Goal: Task Accomplishment & Management: Manage account settings

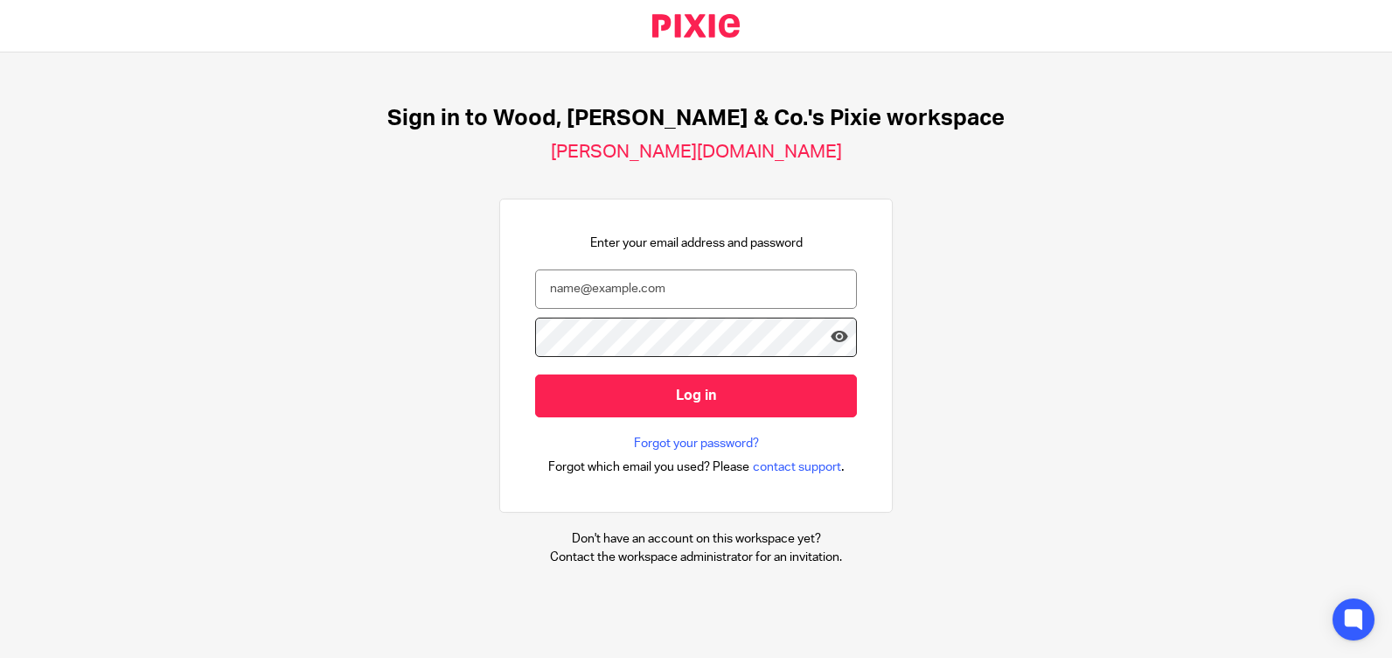
type input "[PERSON_NAME][EMAIL_ADDRESS][DOMAIN_NAME]"
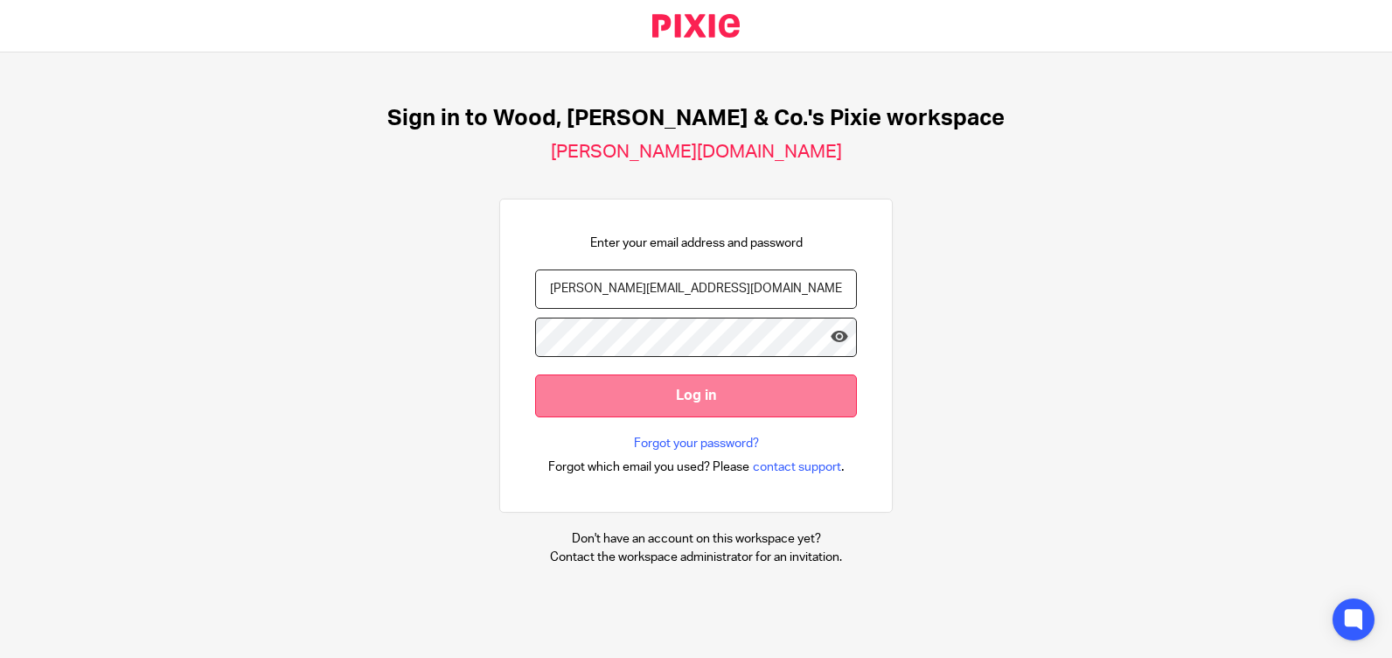
click at [754, 408] on input "Log in" at bounding box center [696, 395] width 322 height 43
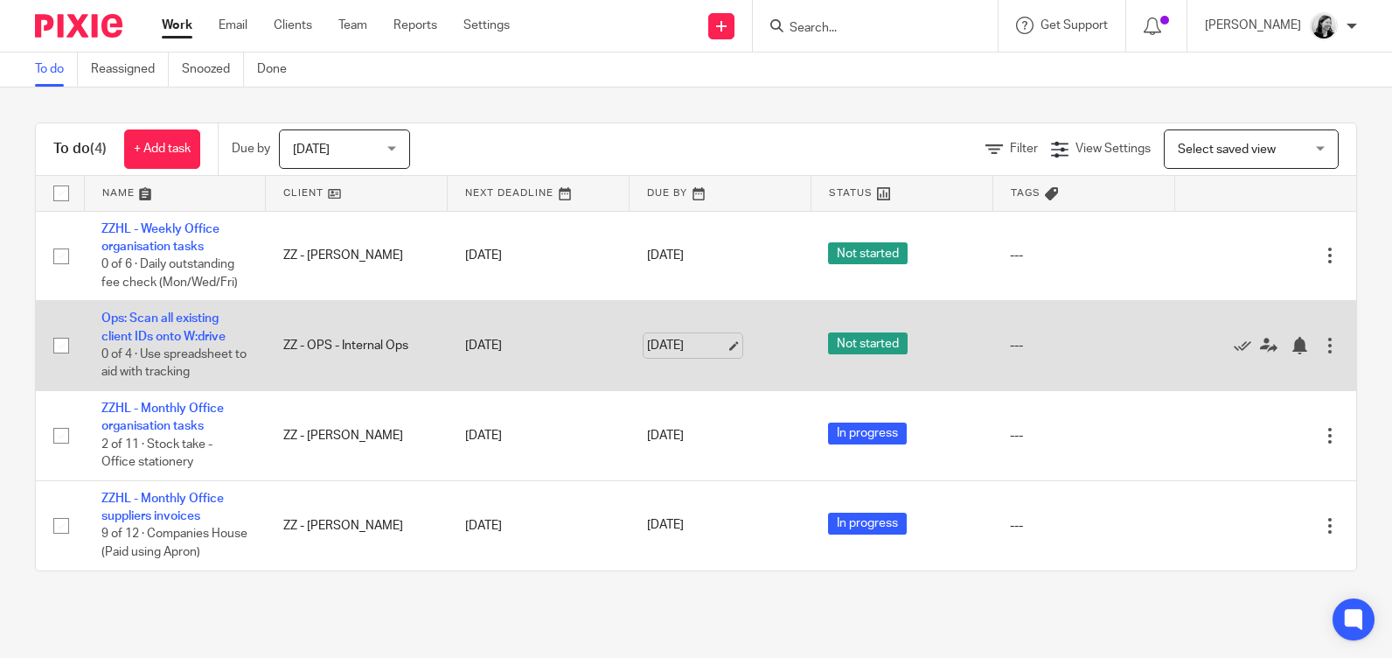
click at [668, 343] on link "[DATE]" at bounding box center [686, 346] width 79 height 18
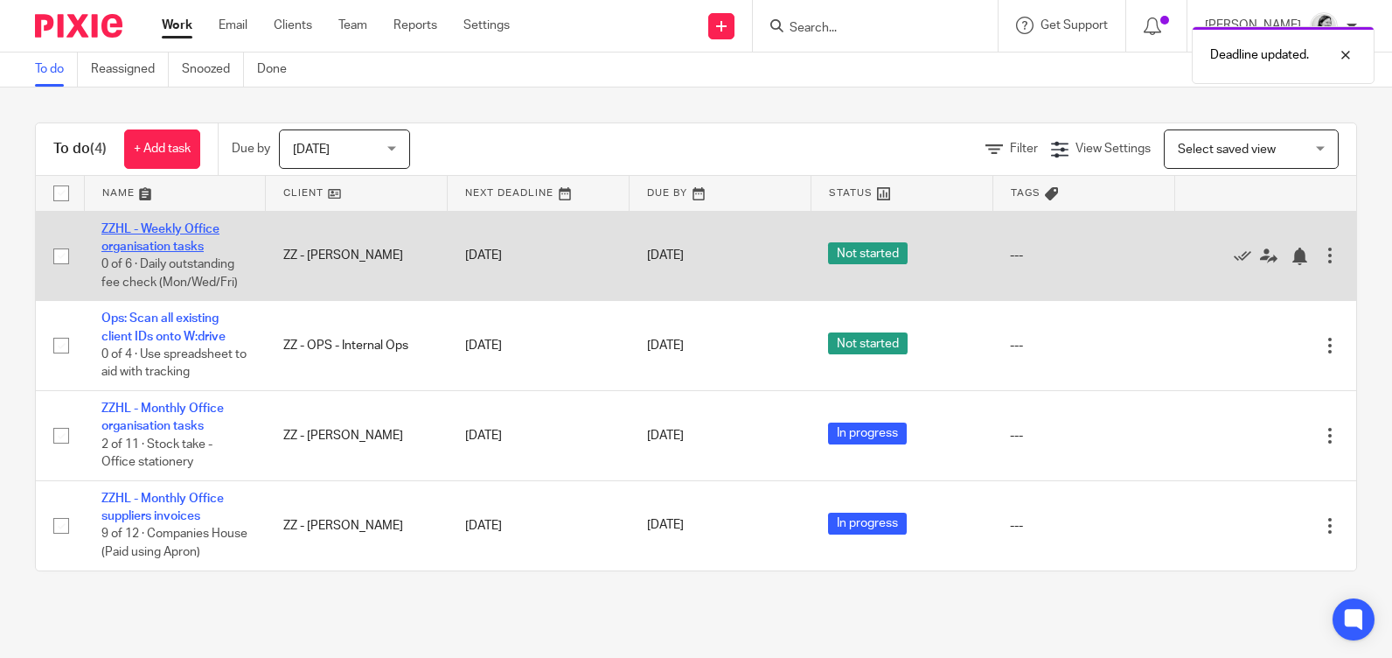
click at [197, 232] on link "ZZHL - Weekly Office organisation tasks" at bounding box center [160, 238] width 118 height 30
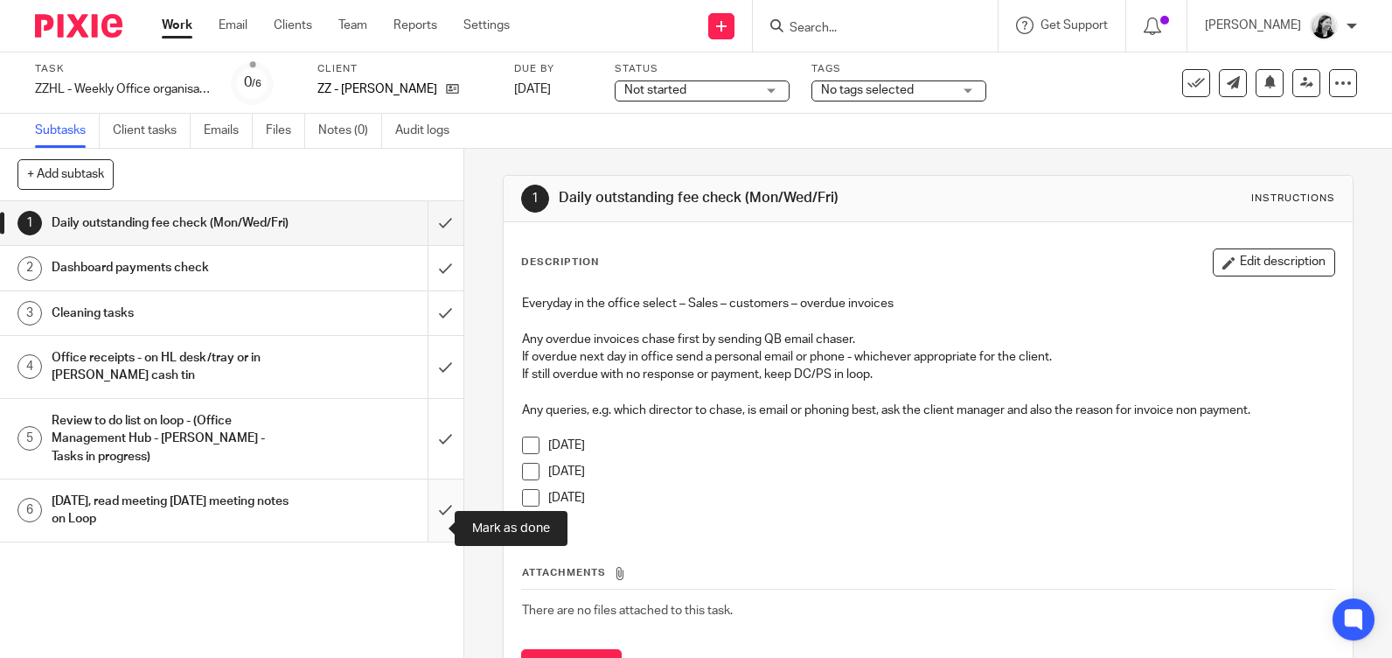
click at [428, 526] on input "submit" at bounding box center [231, 510] width 463 height 62
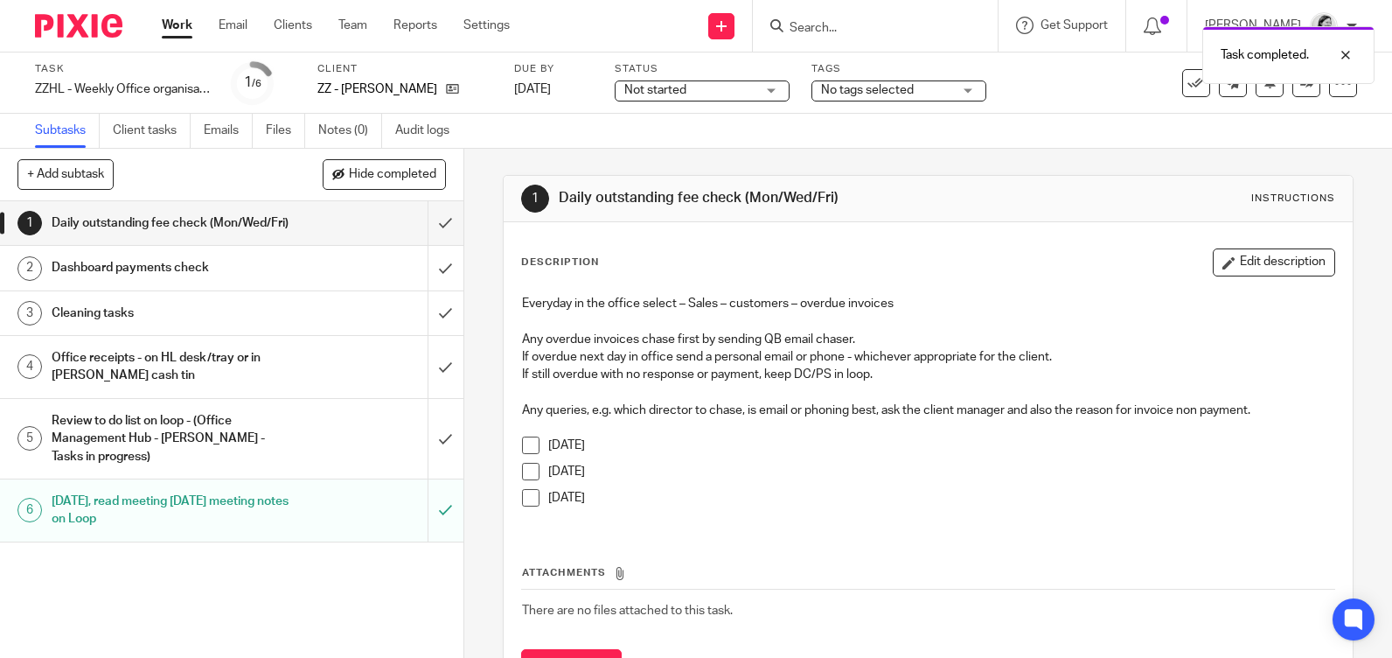
click at [348, 324] on div "Cleaning tasks" at bounding box center [231, 313] width 359 height 26
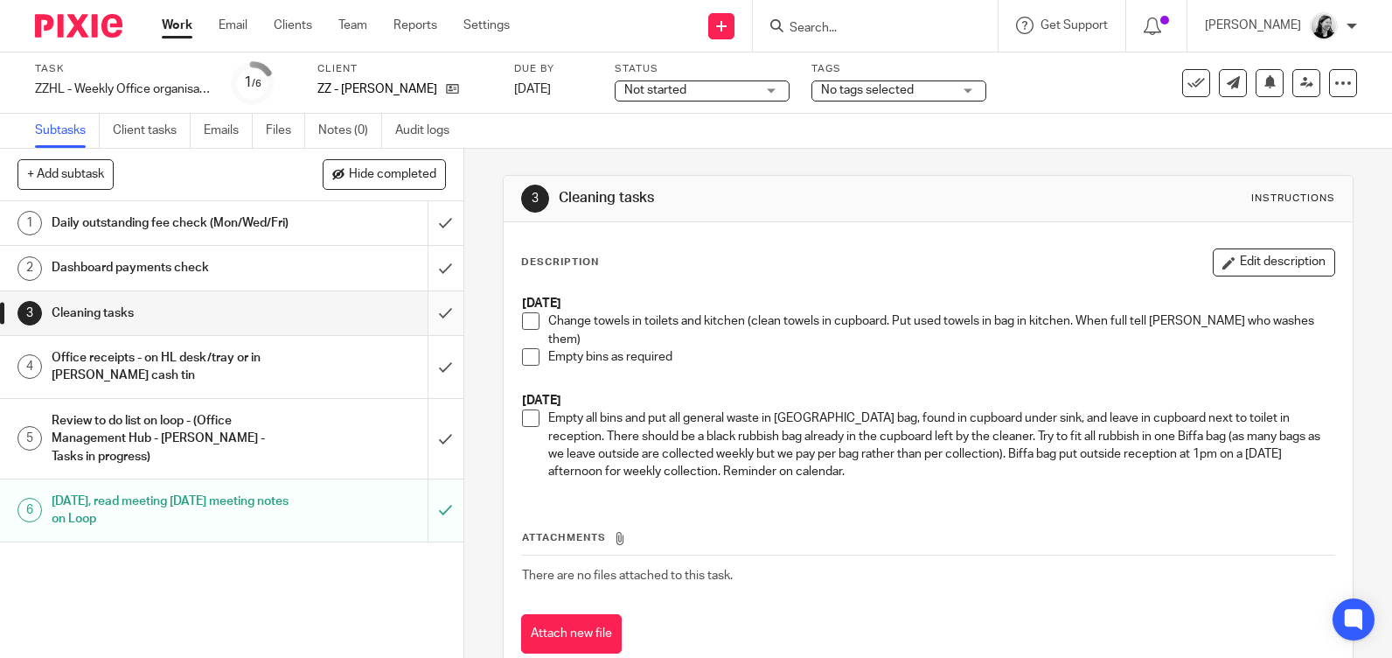
click at [426, 327] on input "submit" at bounding box center [231, 313] width 463 height 44
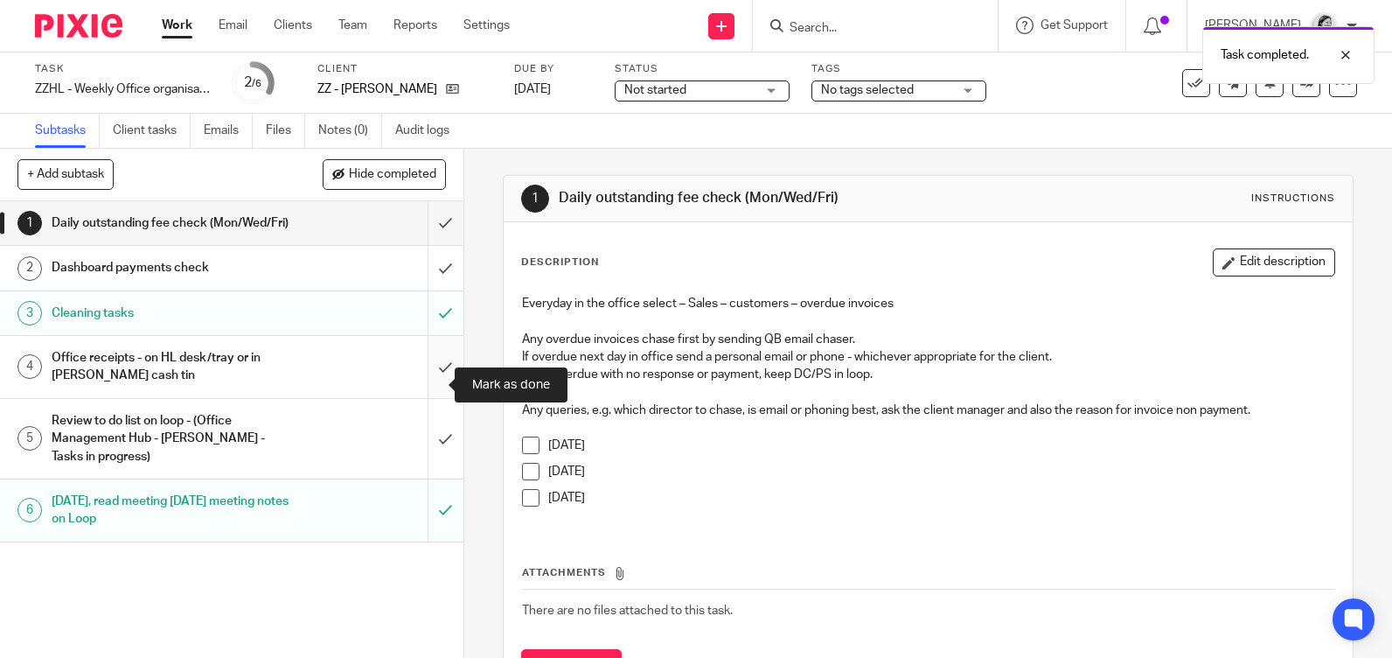
click at [426, 380] on input "submit" at bounding box center [231, 367] width 463 height 62
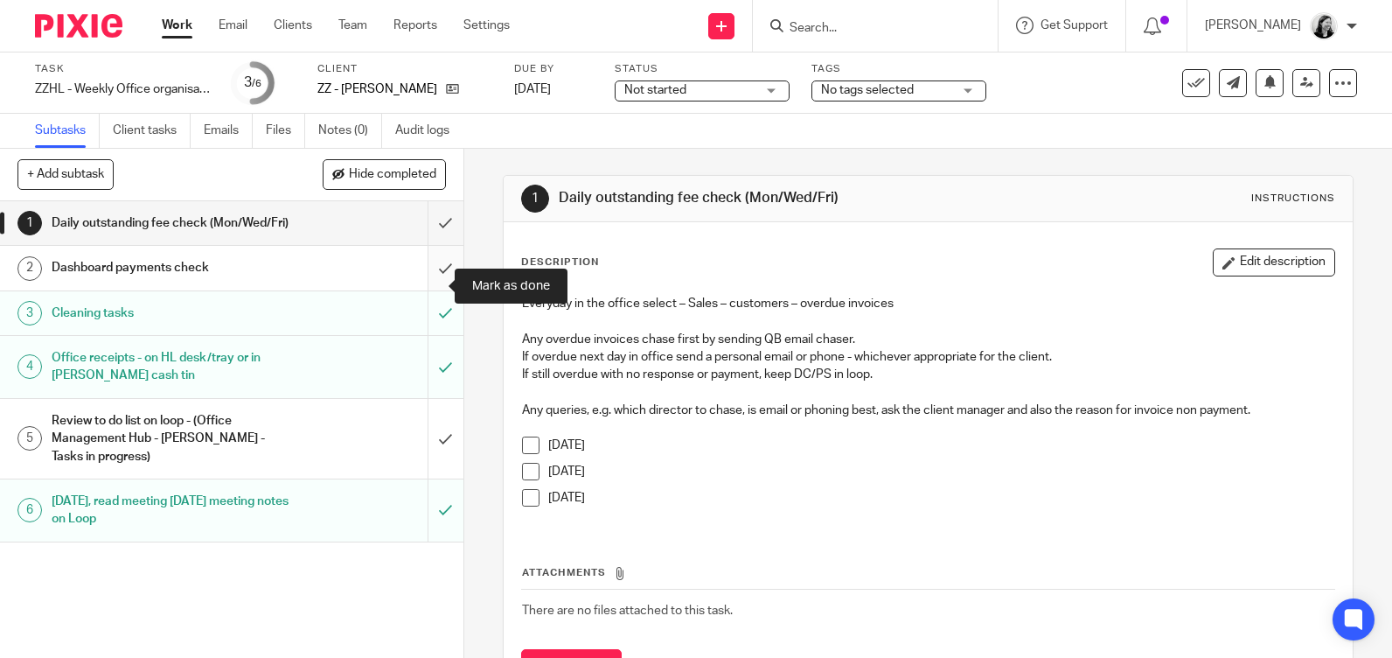
click at [428, 282] on input "submit" at bounding box center [231, 268] width 463 height 44
click at [943, 23] on input "Search" at bounding box center [866, 29] width 157 height 16
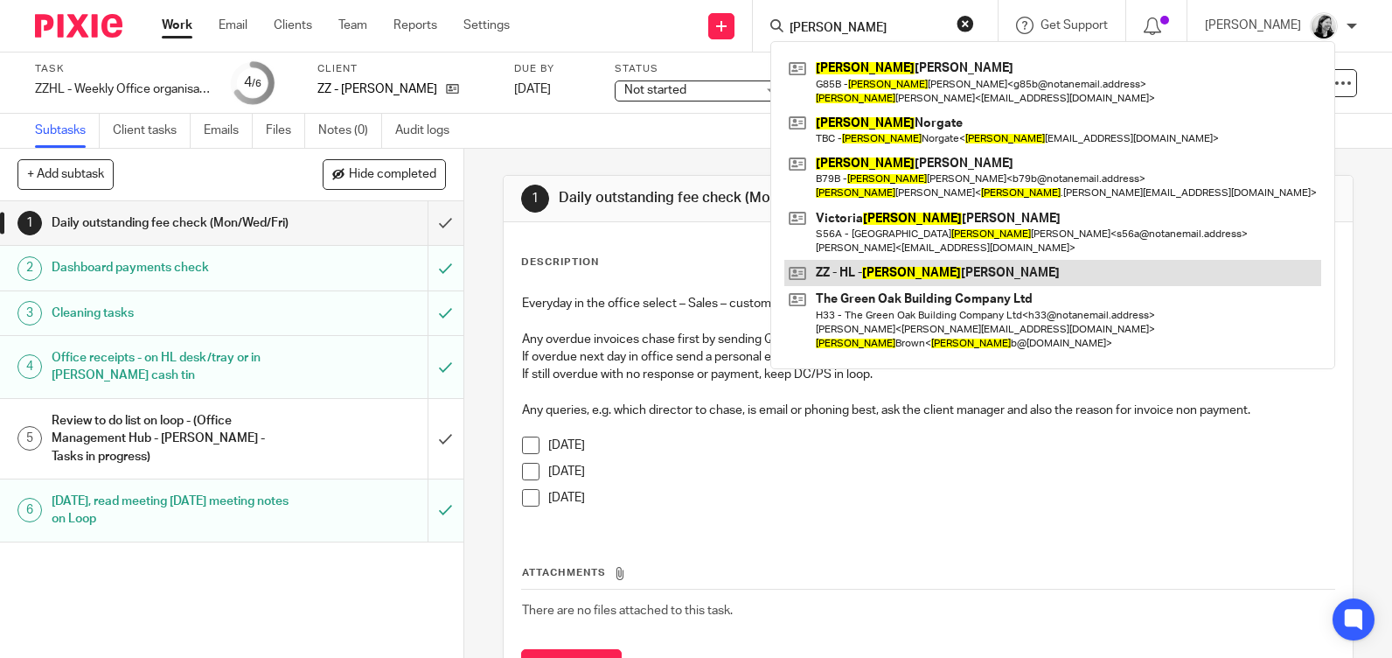
type input "helen"
click at [1007, 265] on link at bounding box center [1052, 273] width 537 height 26
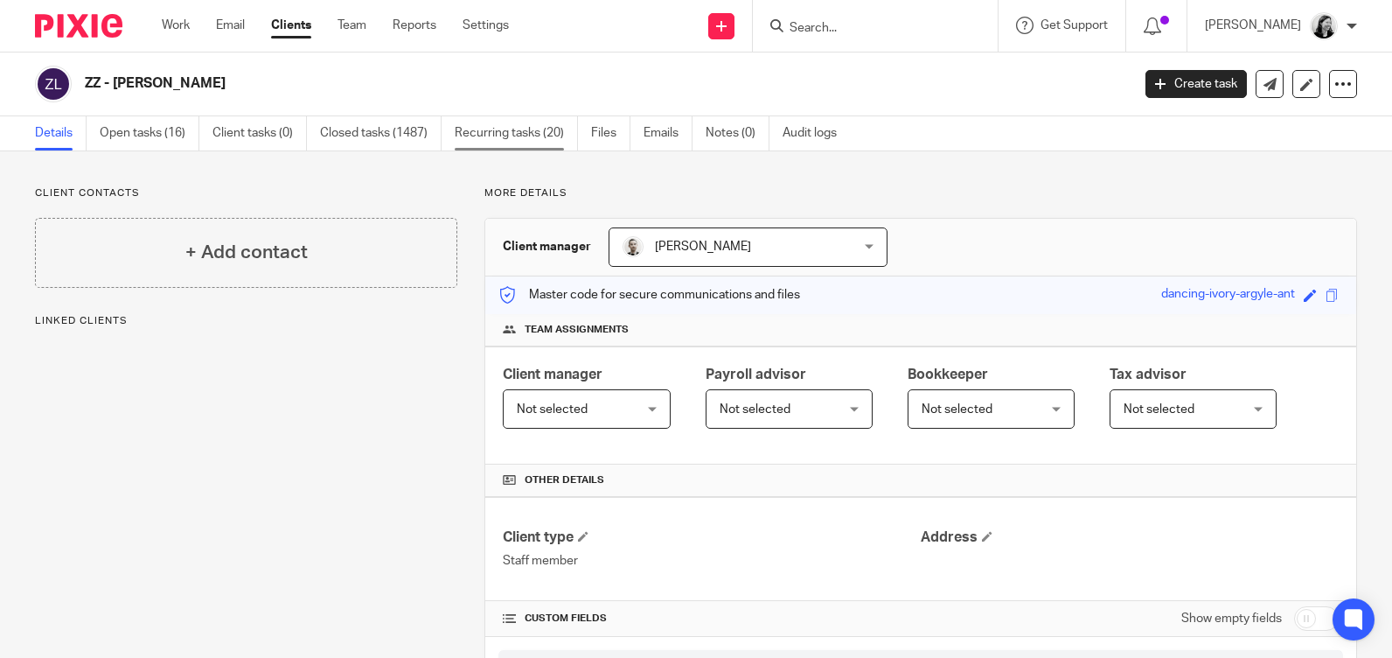
click at [525, 130] on link "Recurring tasks (20)" at bounding box center [516, 133] width 123 height 34
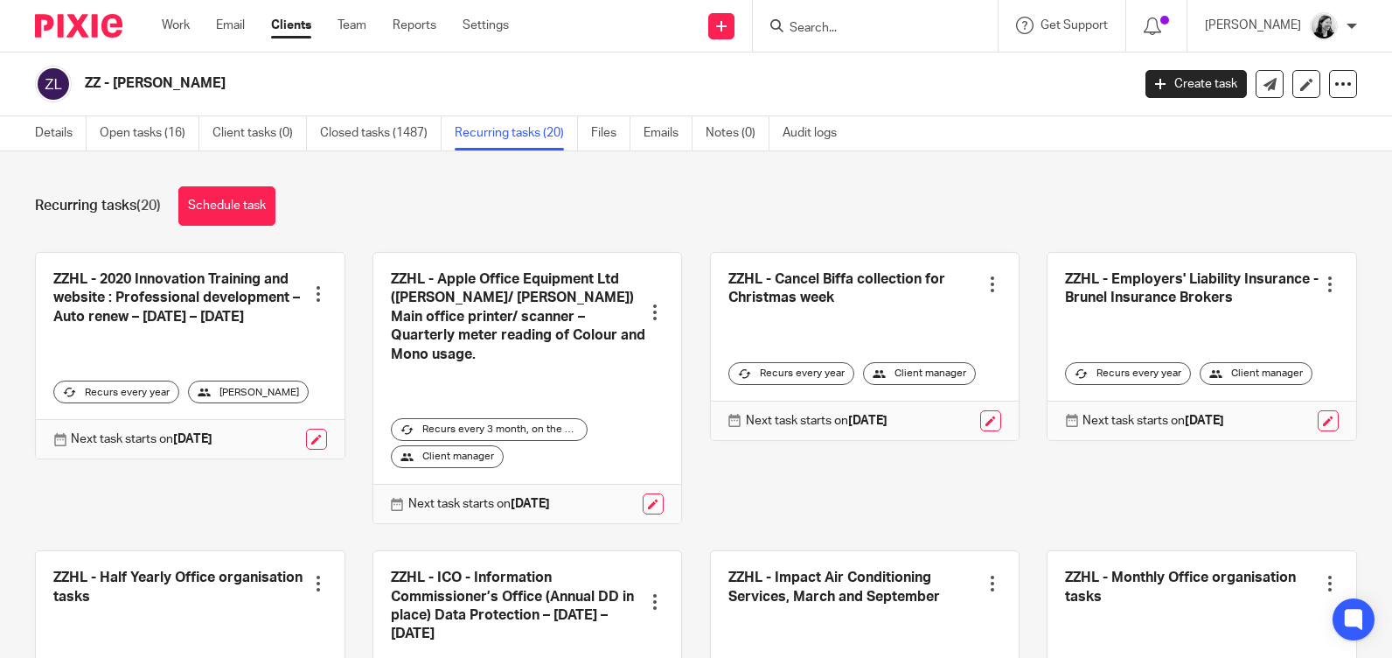
scroll to position [912, 0]
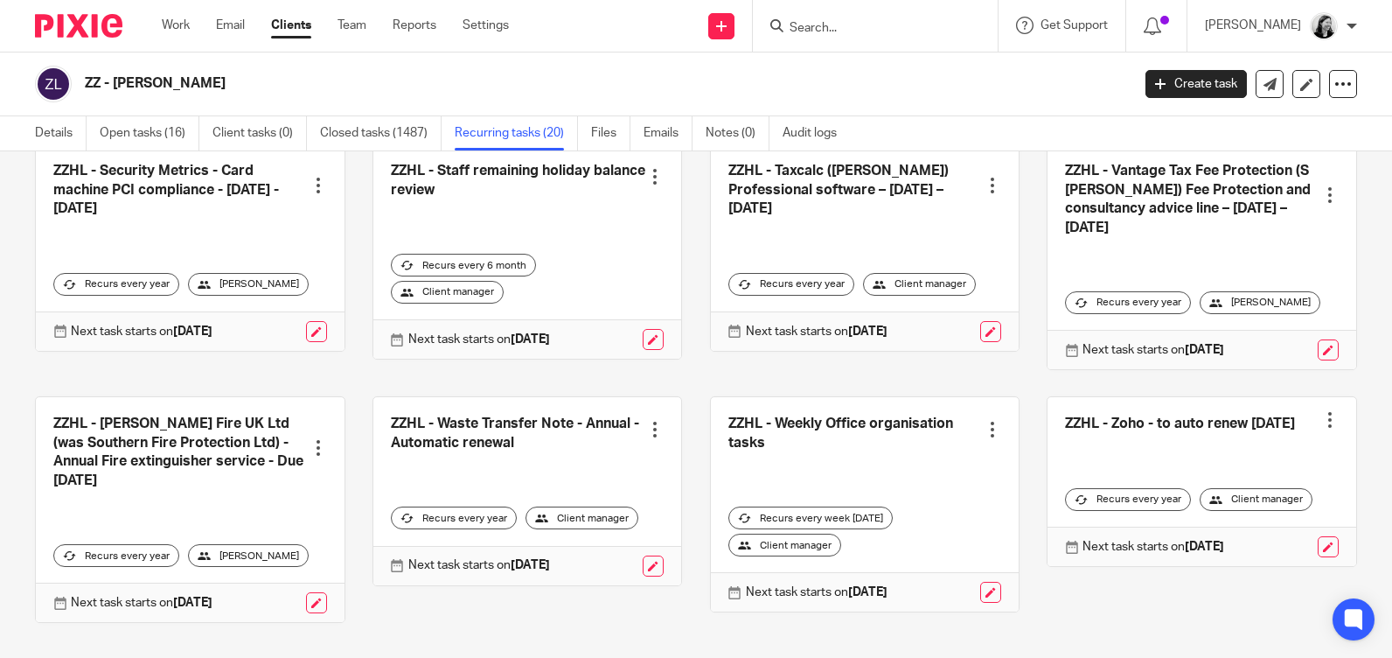
click at [984, 421] on div at bounding box center [992, 429] width 17 height 17
click at [760, 403] on link at bounding box center [865, 504] width 309 height 214
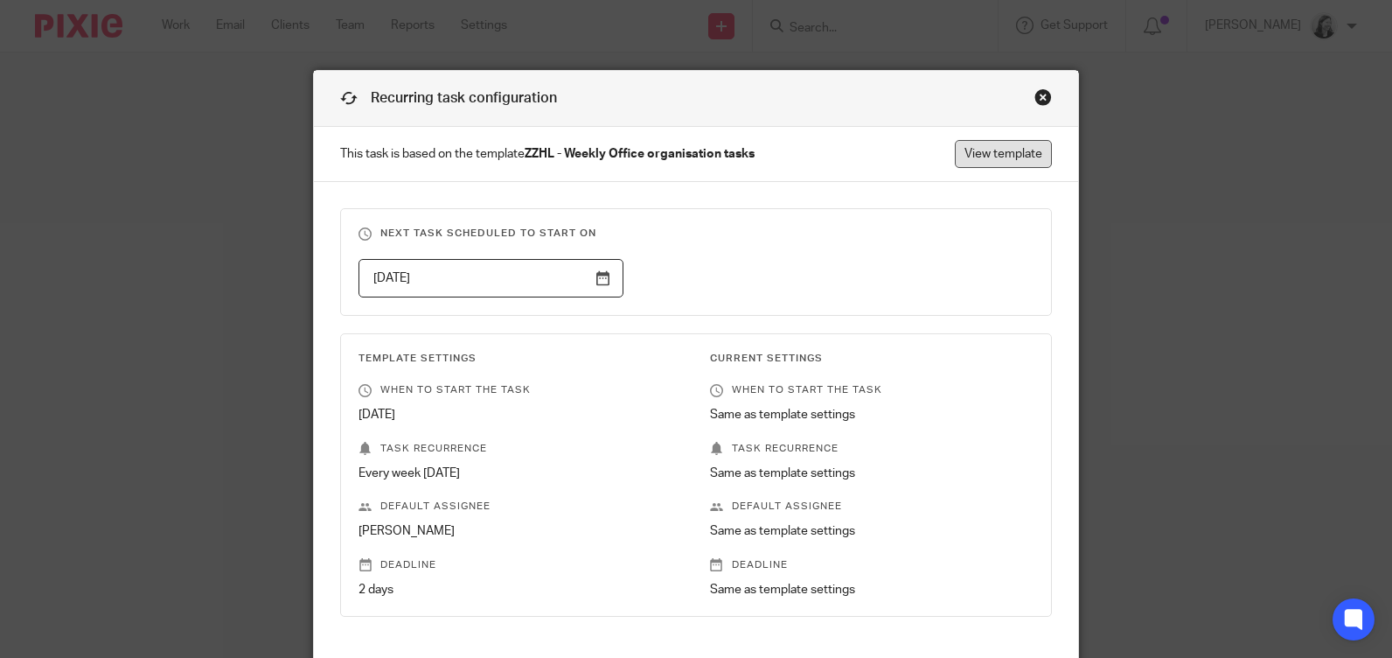
click at [975, 157] on link "View template" at bounding box center [1003, 154] width 97 height 28
click at [1035, 88] on div "Close this dialog window" at bounding box center [1043, 96] width 17 height 17
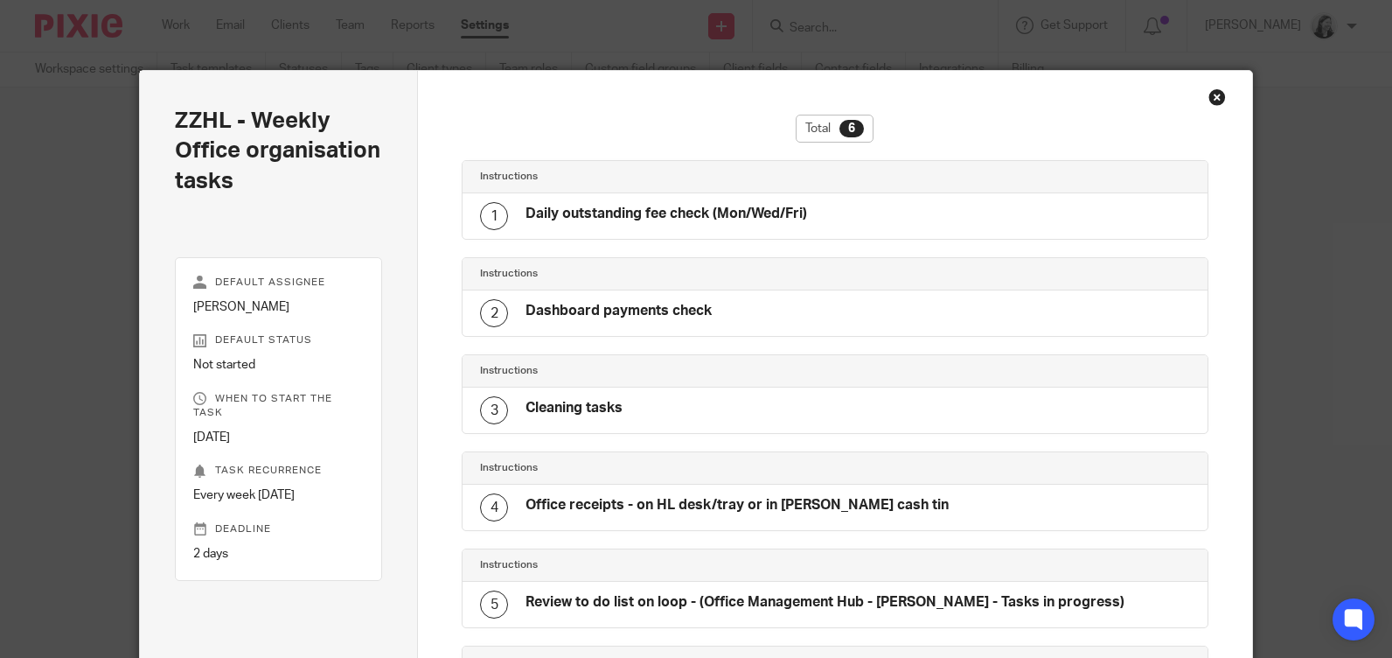
scroll to position [243, 0]
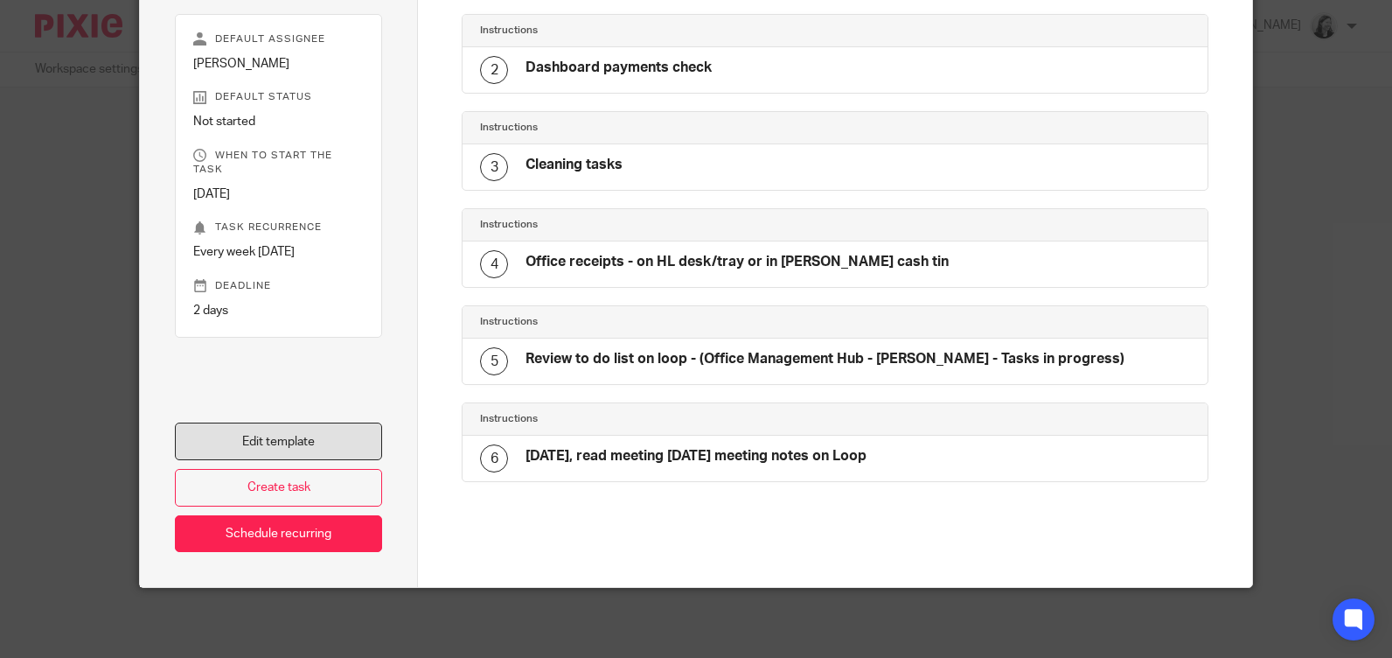
click at [313, 436] on link "Edit template" at bounding box center [278, 441] width 207 height 38
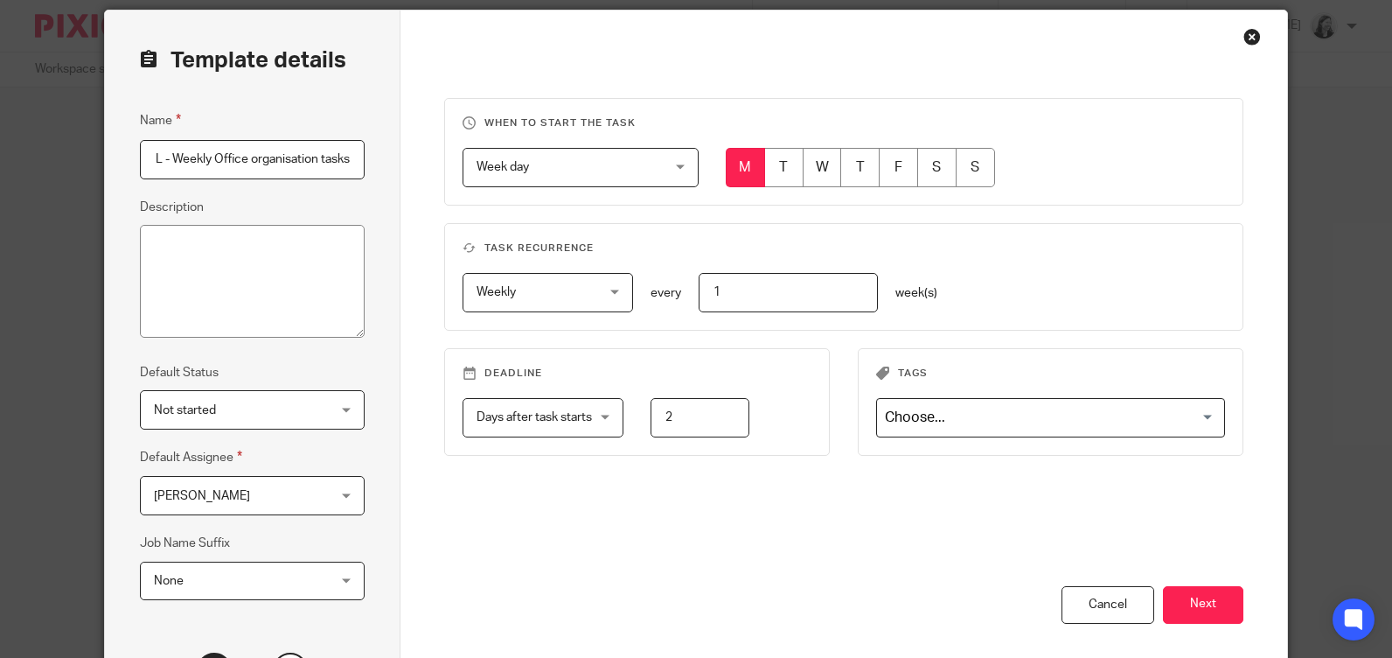
scroll to position [87, 0]
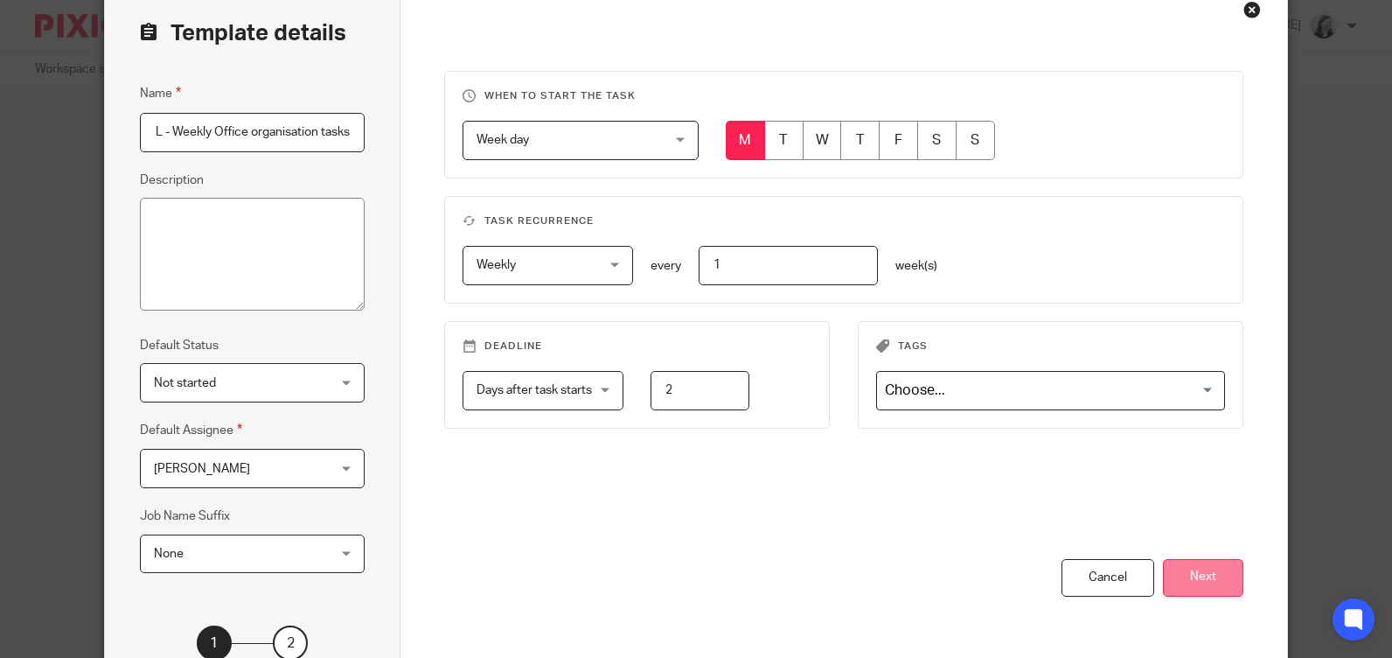
click at [1194, 568] on button "Next" at bounding box center [1203, 578] width 80 height 38
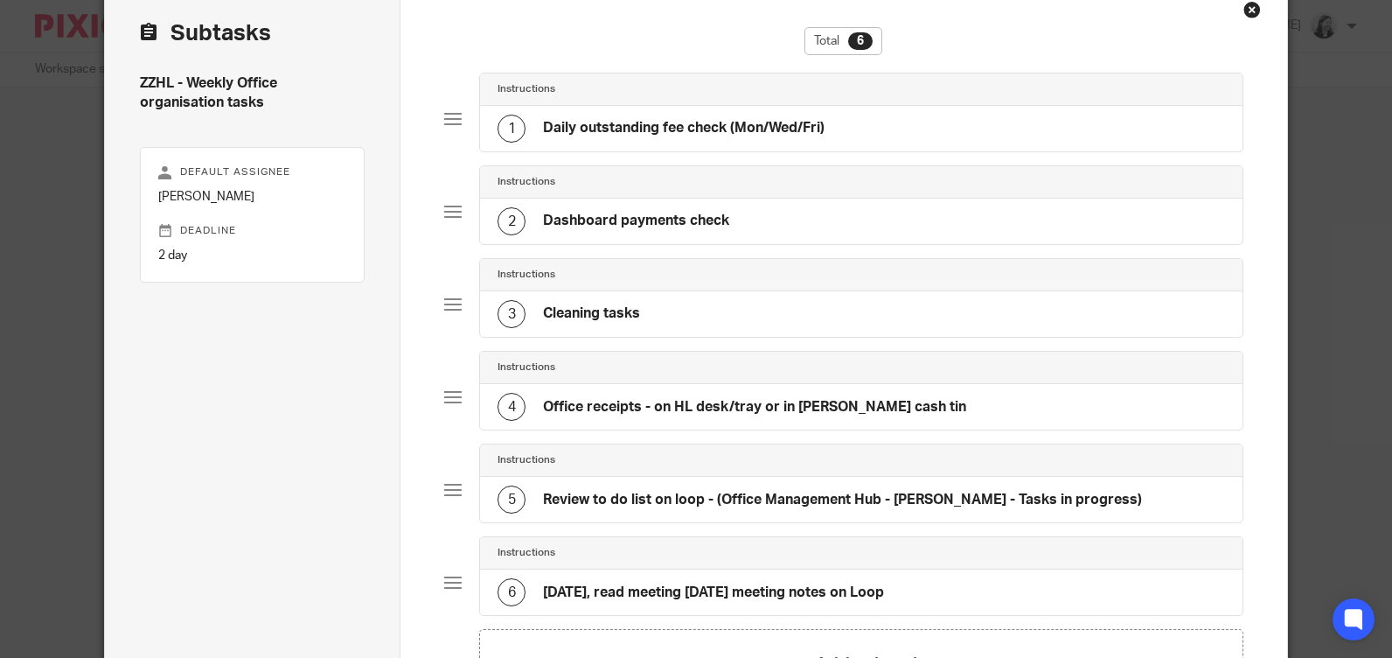
click at [625, 123] on h4 "Daily outstanding fee check (Mon/Wed/Fri)" at bounding box center [684, 128] width 282 height 18
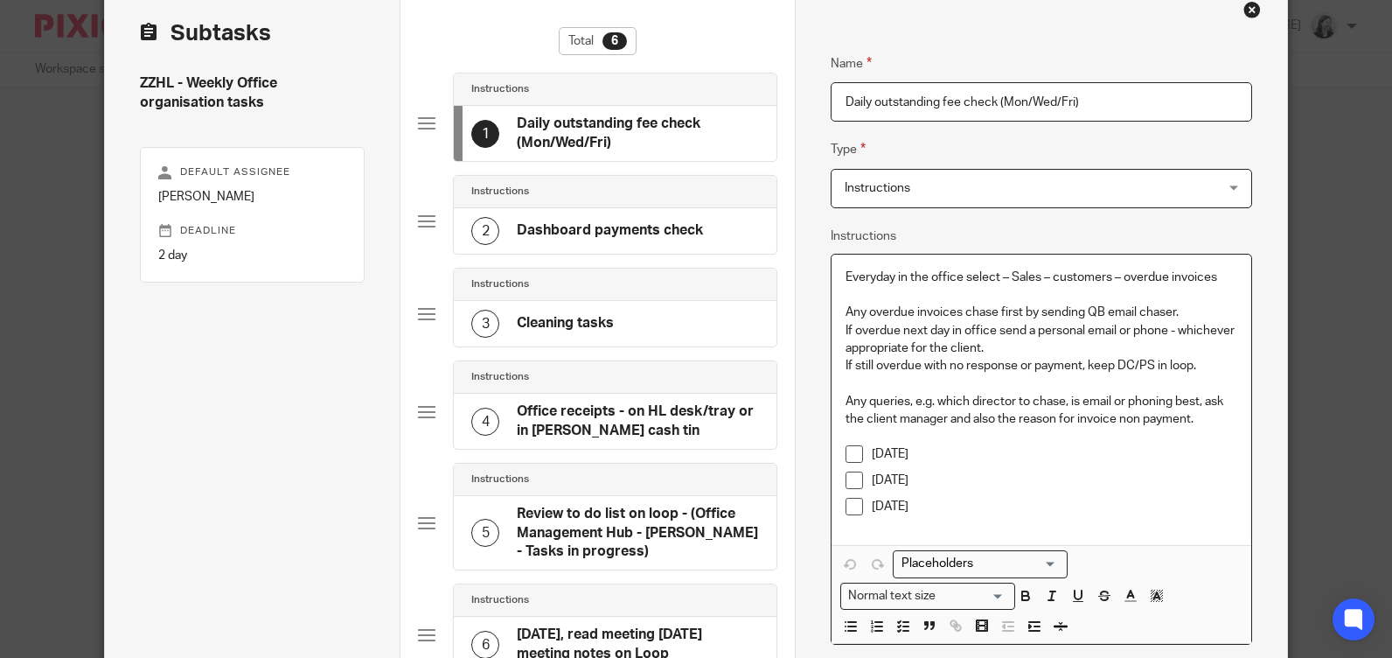
click at [1217, 280] on p "Everyday in the office select – Sales – customers – overdue invoices" at bounding box center [1042, 276] width 392 height 17
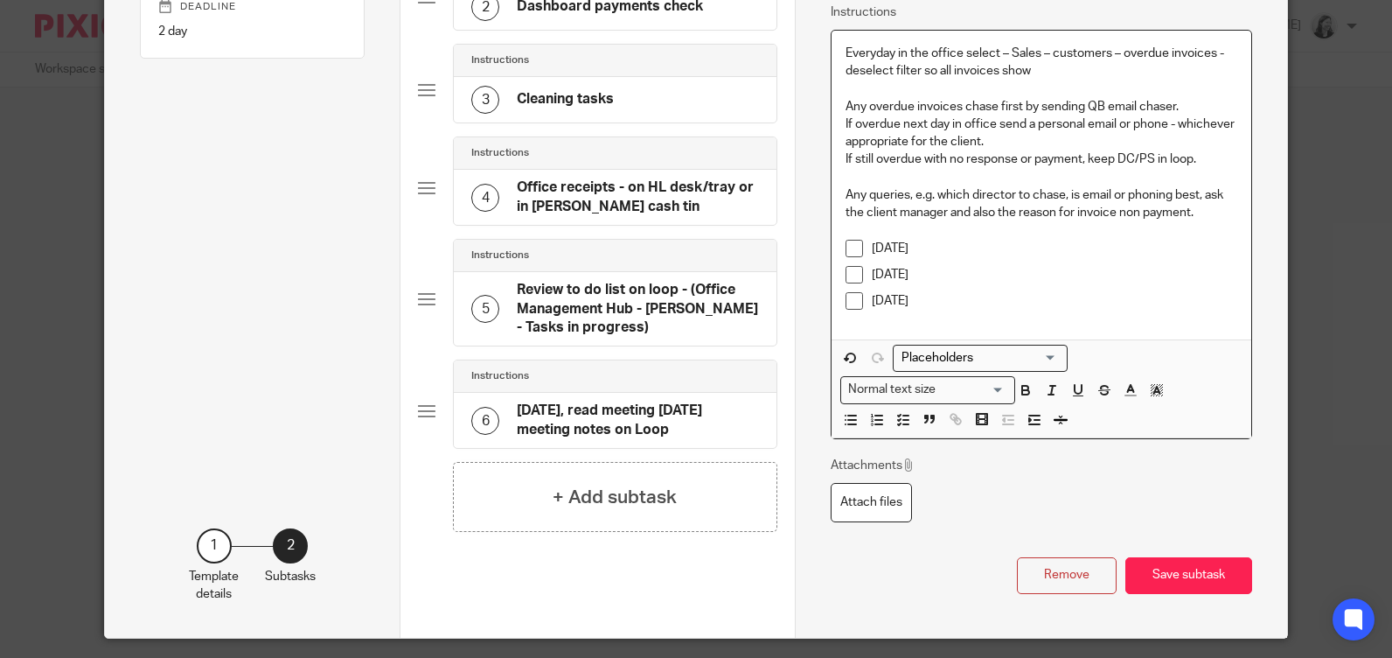
scroll to position [362, 0]
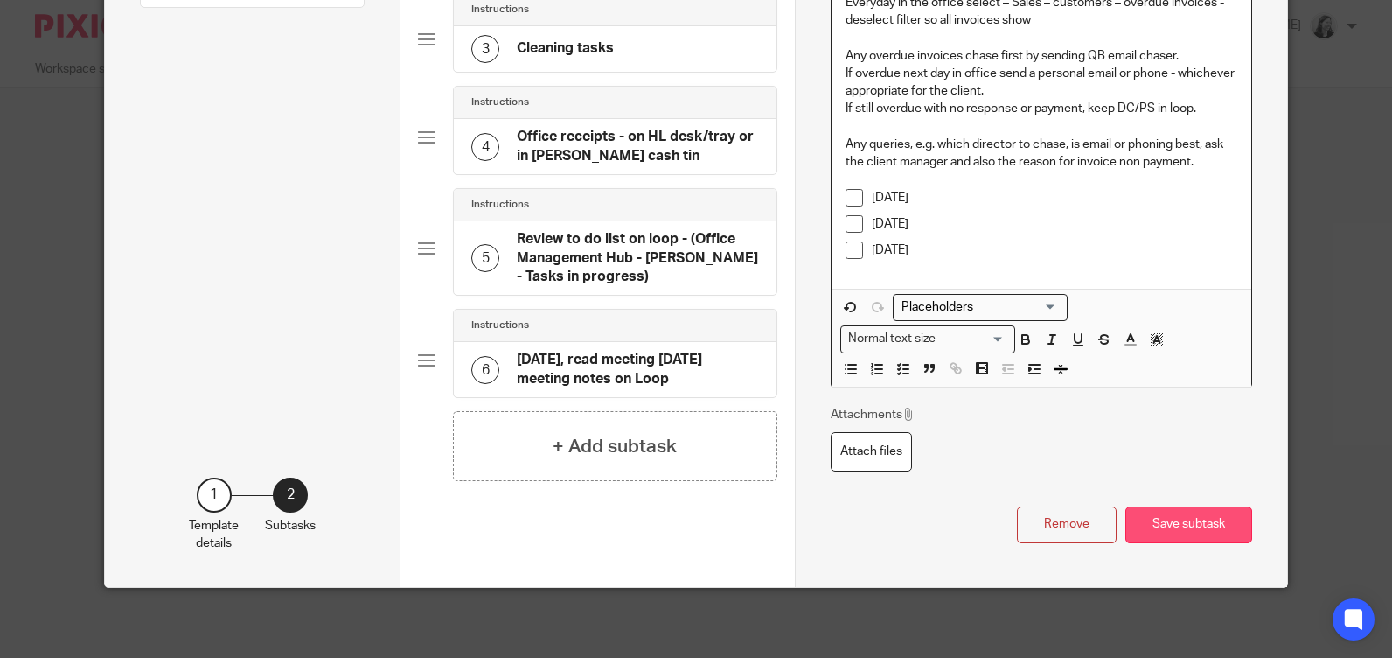
click at [1201, 537] on button "Save subtask" at bounding box center [1188, 525] width 127 height 38
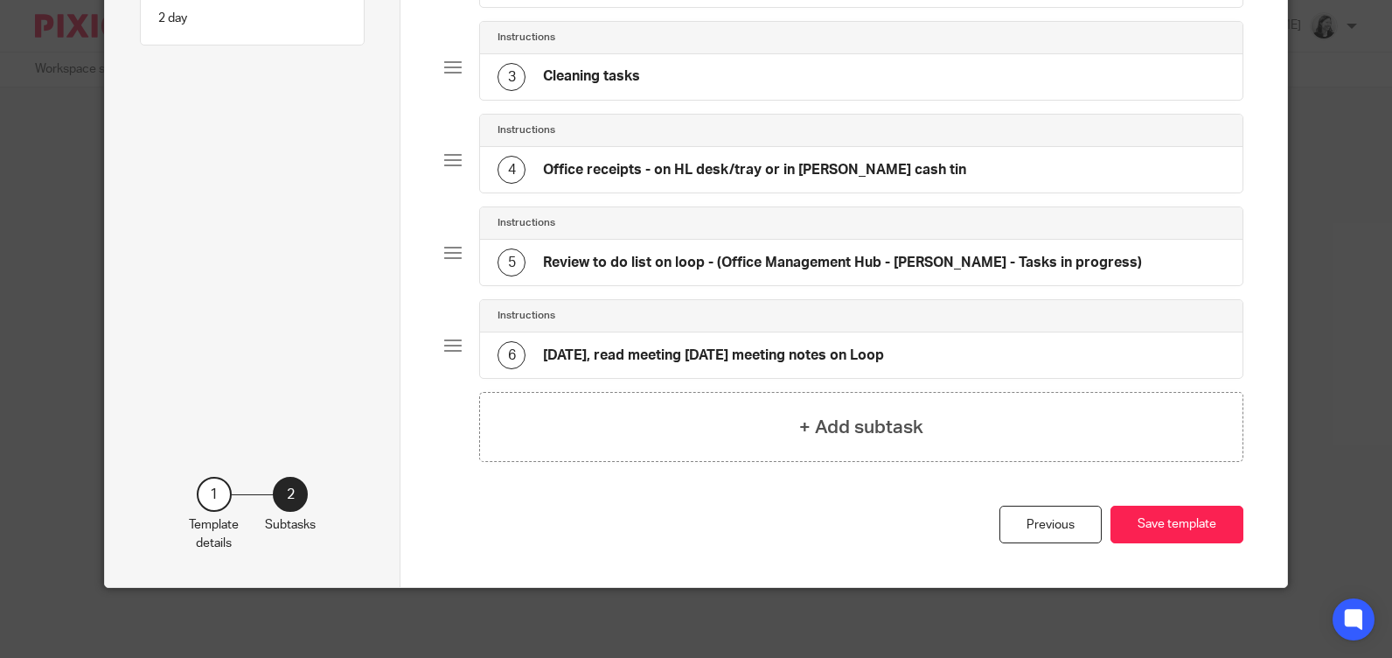
click at [708, 274] on div "5 Review to do list on loop - (Office Management Hub - Helen Tasks - Tasks in p…" at bounding box center [820, 262] width 645 height 28
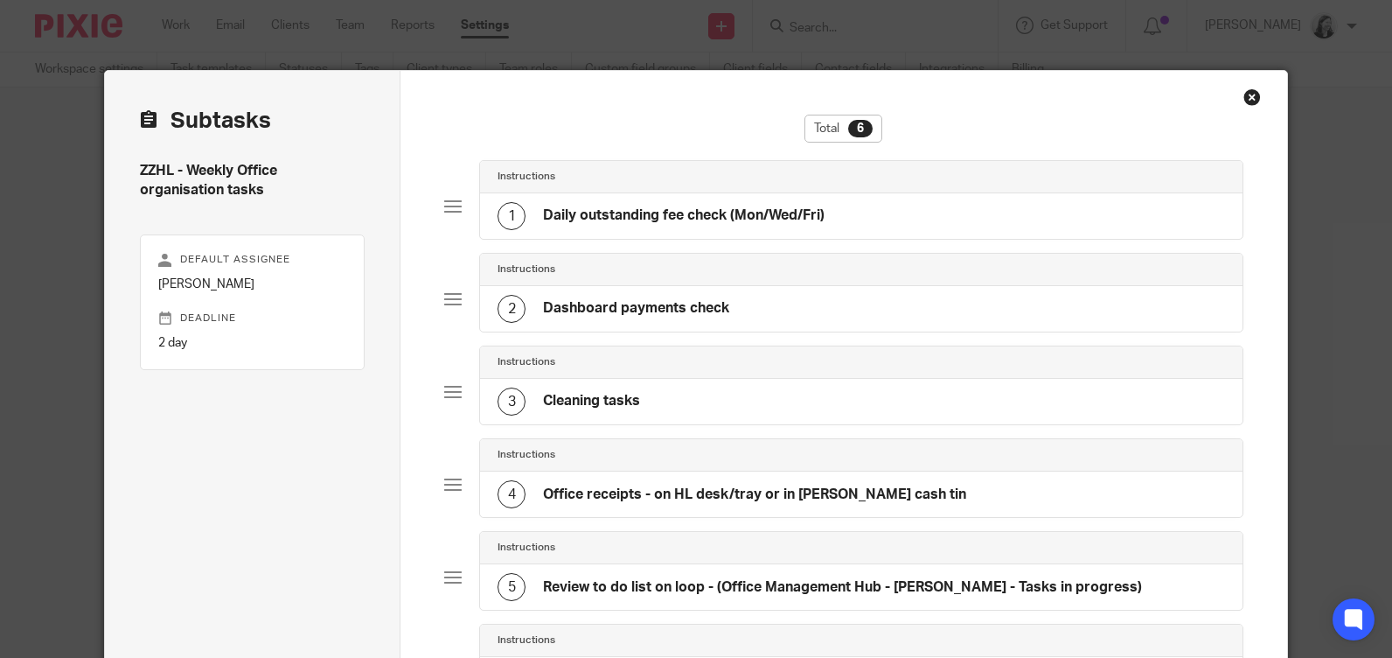
scroll to position [0, 73]
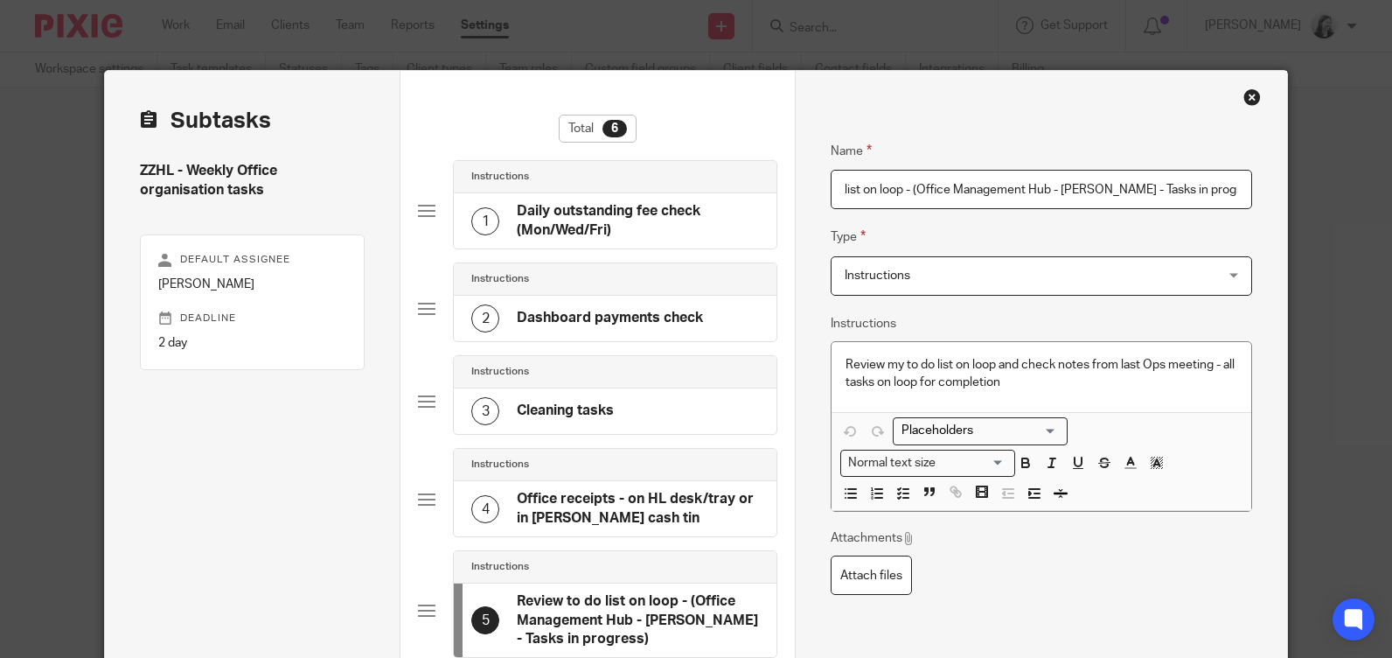
click at [837, 362] on div "Review my to do list on loop and check notes from last Ops meeting - all tasks …" at bounding box center [1042, 377] width 420 height 71
click at [896, 491] on icon "button" at bounding box center [903, 493] width 16 height 16
click at [1099, 385] on p "Review my to do list on loop and check notes from last Ops meeting - all tasks …" at bounding box center [1055, 374] width 366 height 36
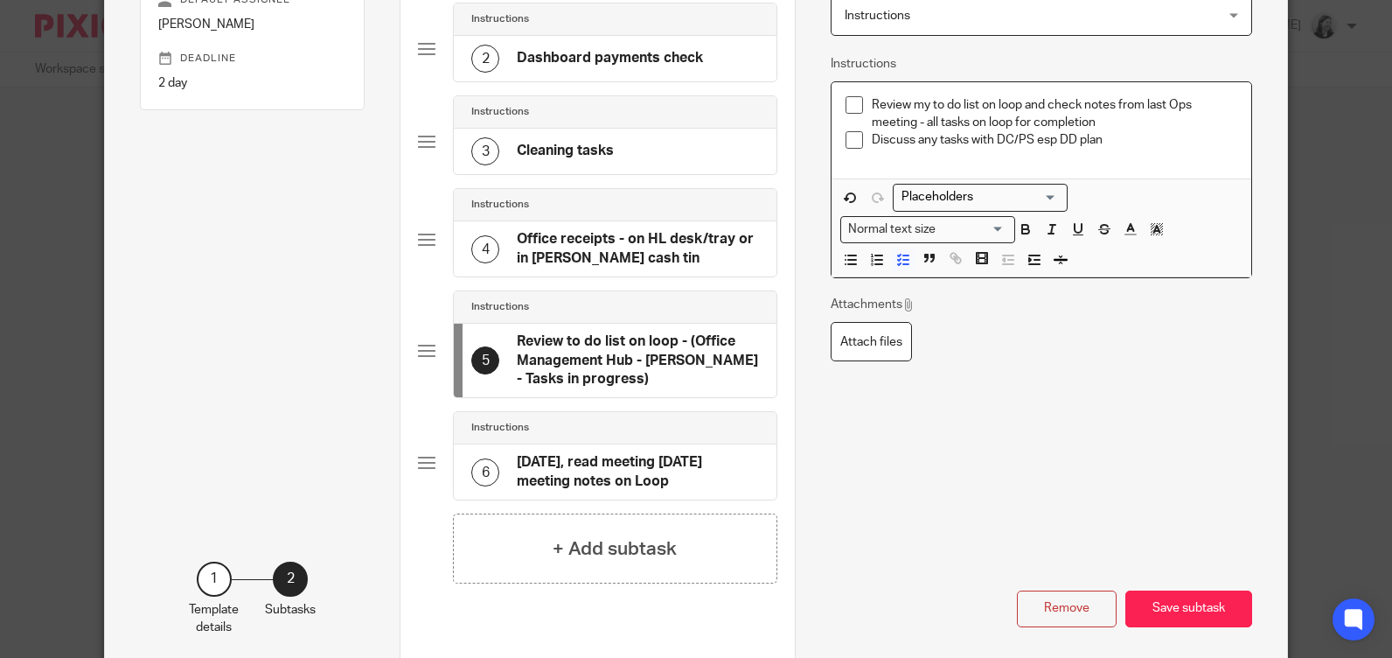
scroll to position [344, 0]
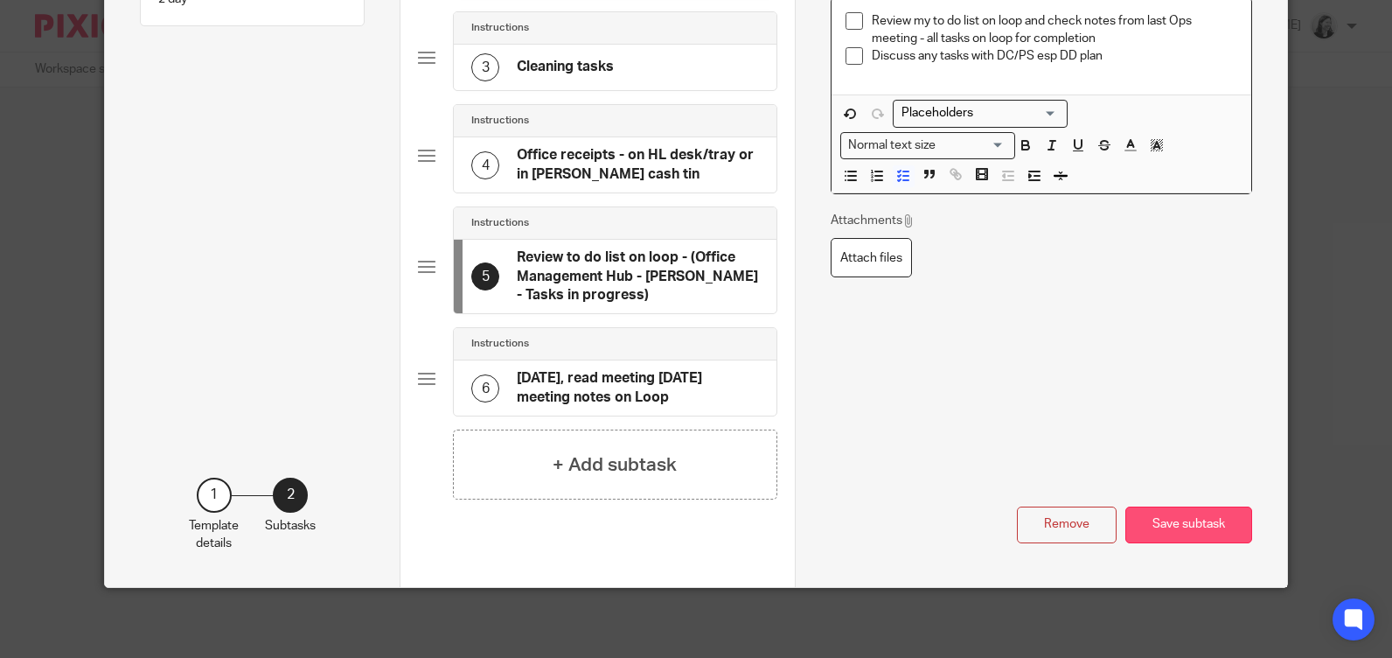
click at [1177, 522] on button "Save subtask" at bounding box center [1188, 525] width 127 height 38
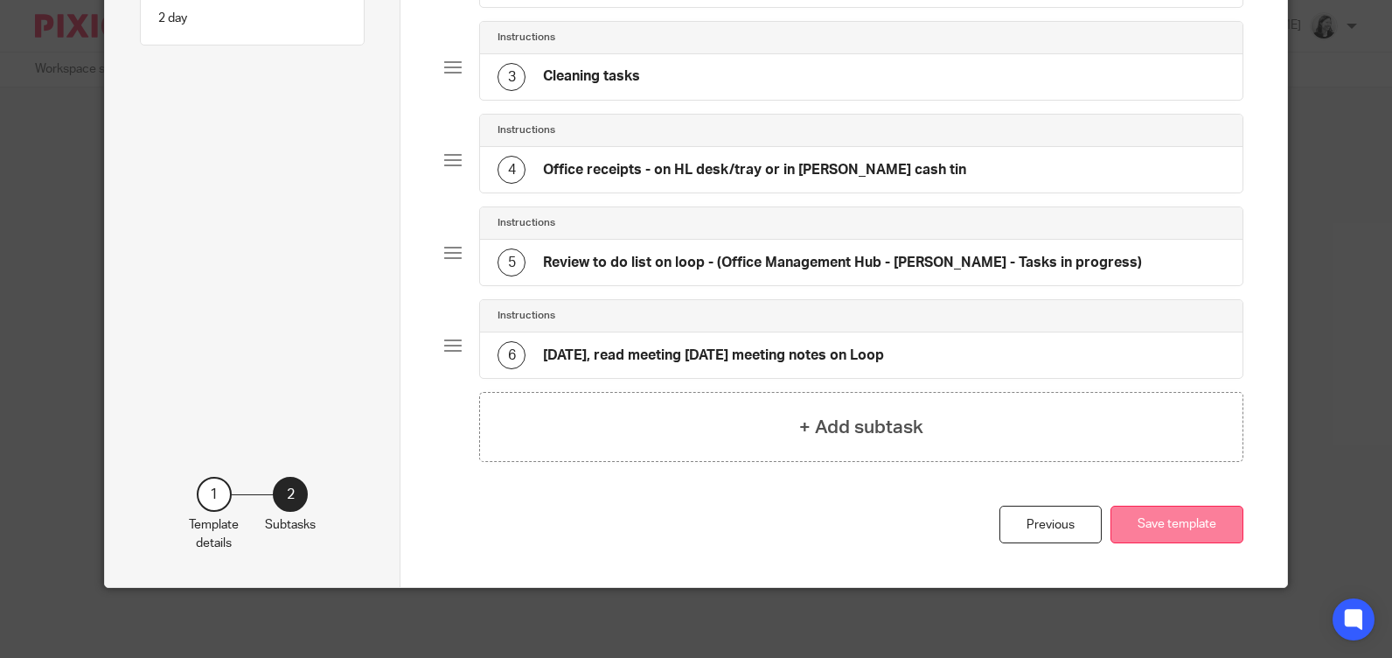
click at [1200, 530] on button "Save template" at bounding box center [1177, 524] width 133 height 38
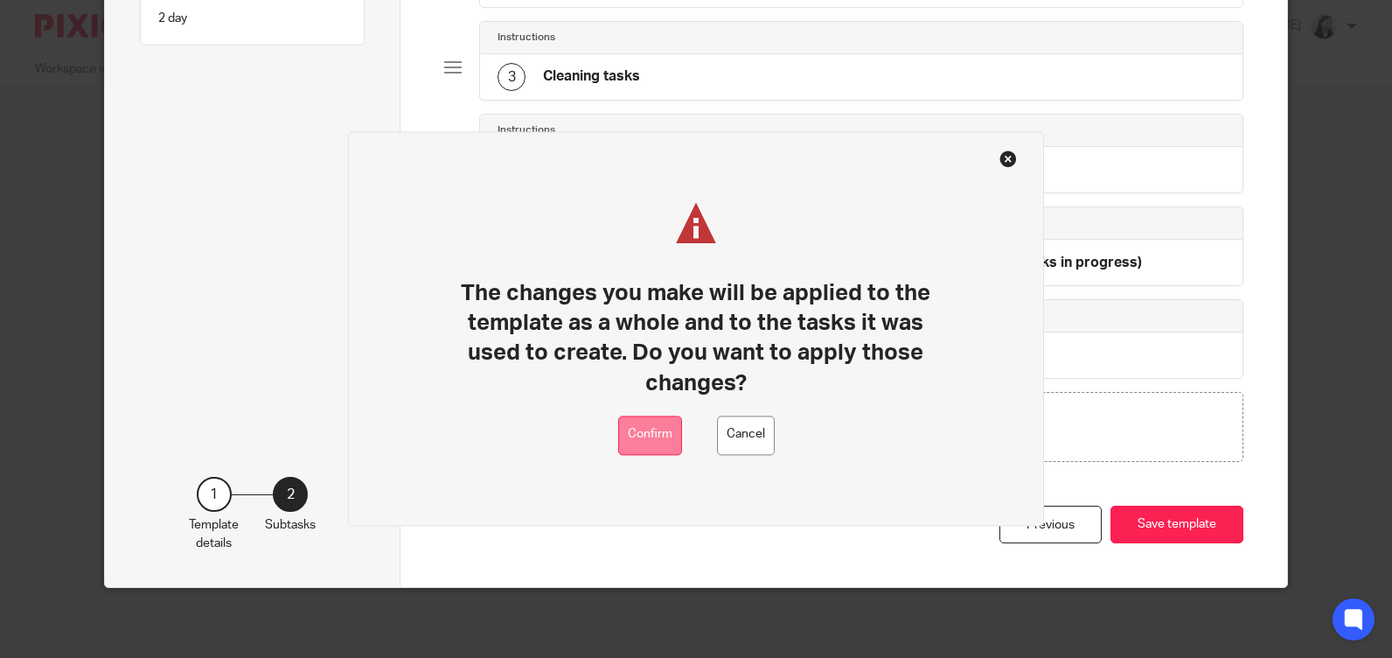
click at [633, 436] on button "Confirm" at bounding box center [650, 434] width 64 height 39
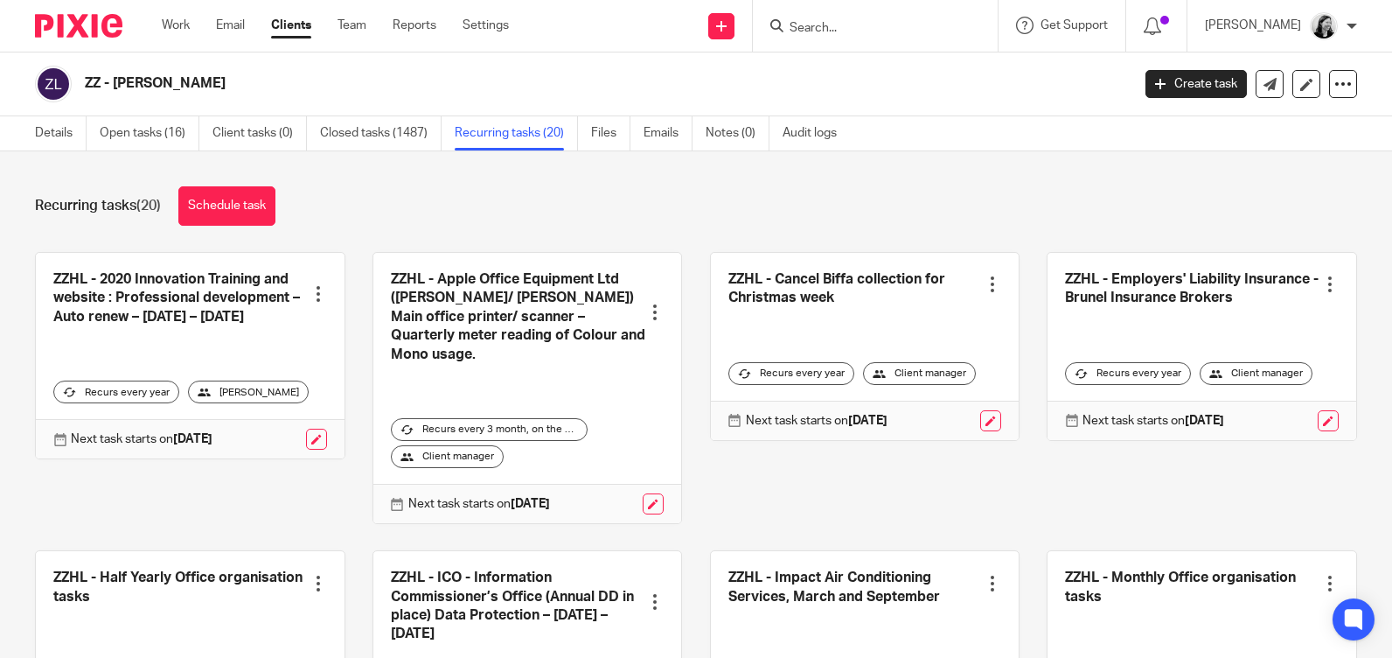
click at [172, 16] on div "Work Email Clients Team Reports Settings Work Email Clients Team Reports Settin…" at bounding box center [339, 26] width 391 height 52
click at [173, 21] on link "Work" at bounding box center [176, 25] width 28 height 17
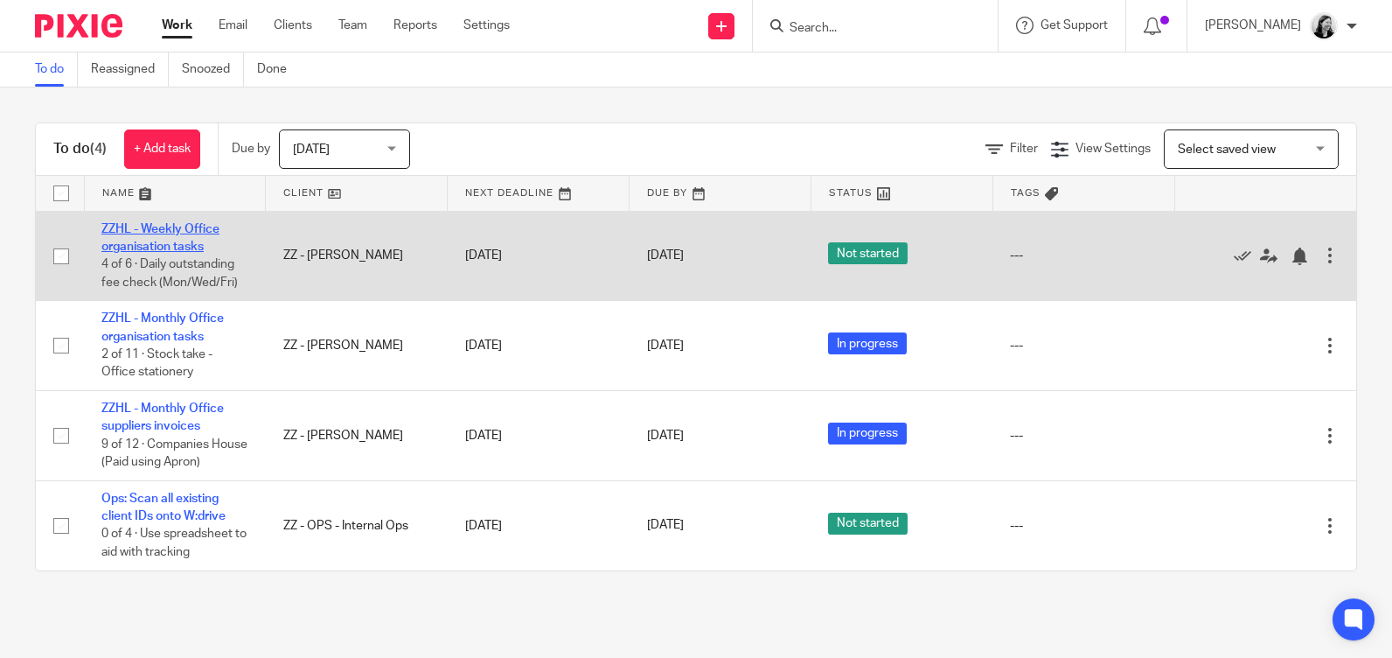
click at [168, 241] on link "ZZHL - Weekly Office organisation tasks" at bounding box center [160, 238] width 118 height 30
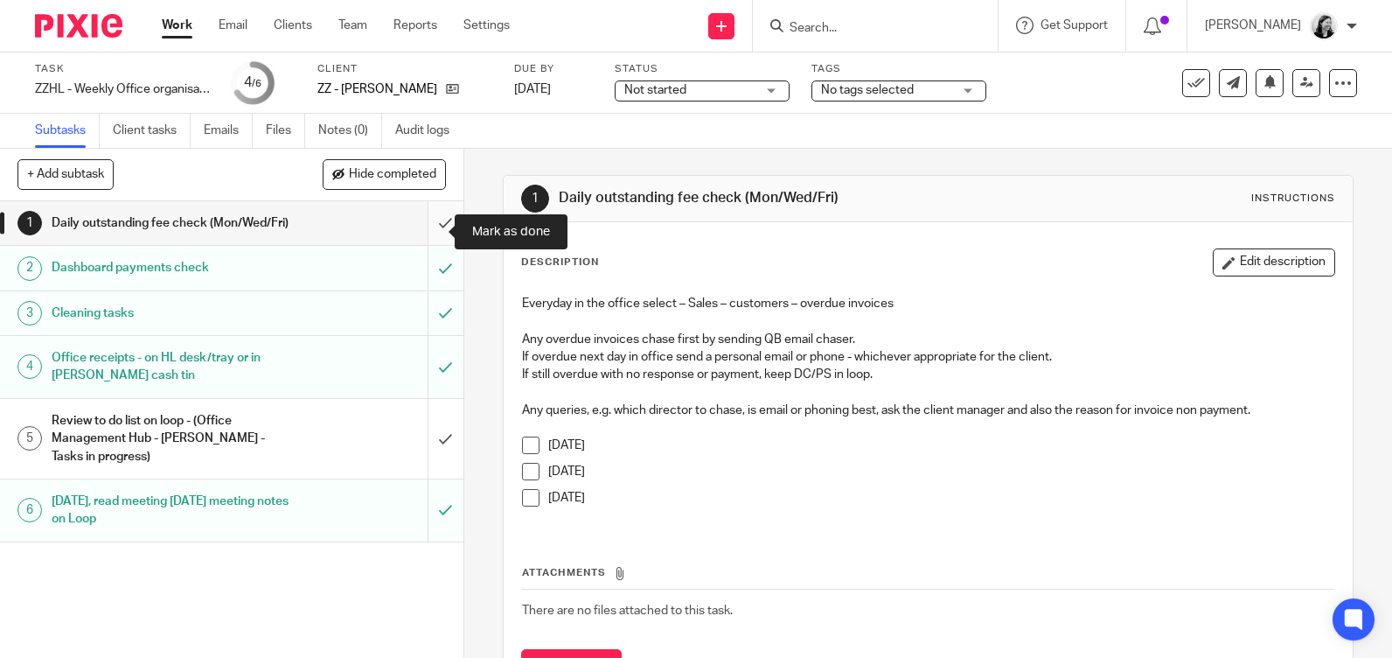
click at [429, 228] on input "submit" at bounding box center [231, 223] width 463 height 44
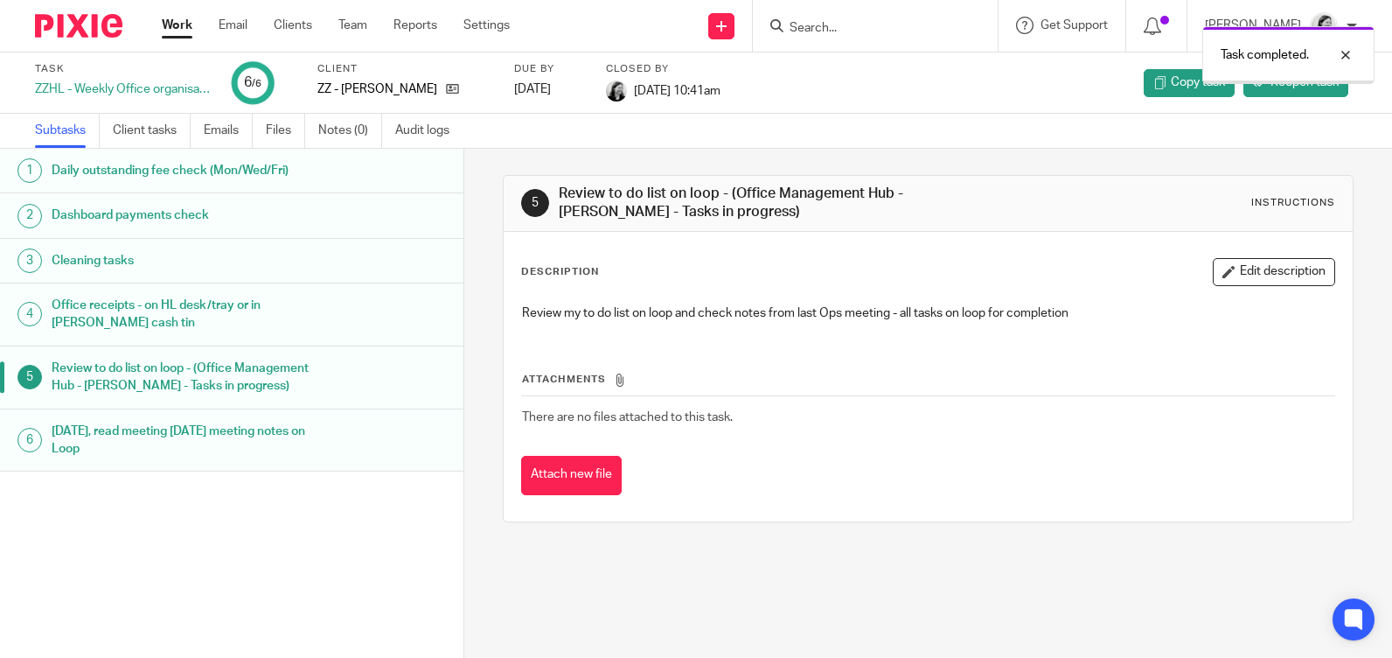
click at [178, 23] on link "Work" at bounding box center [177, 25] width 31 height 17
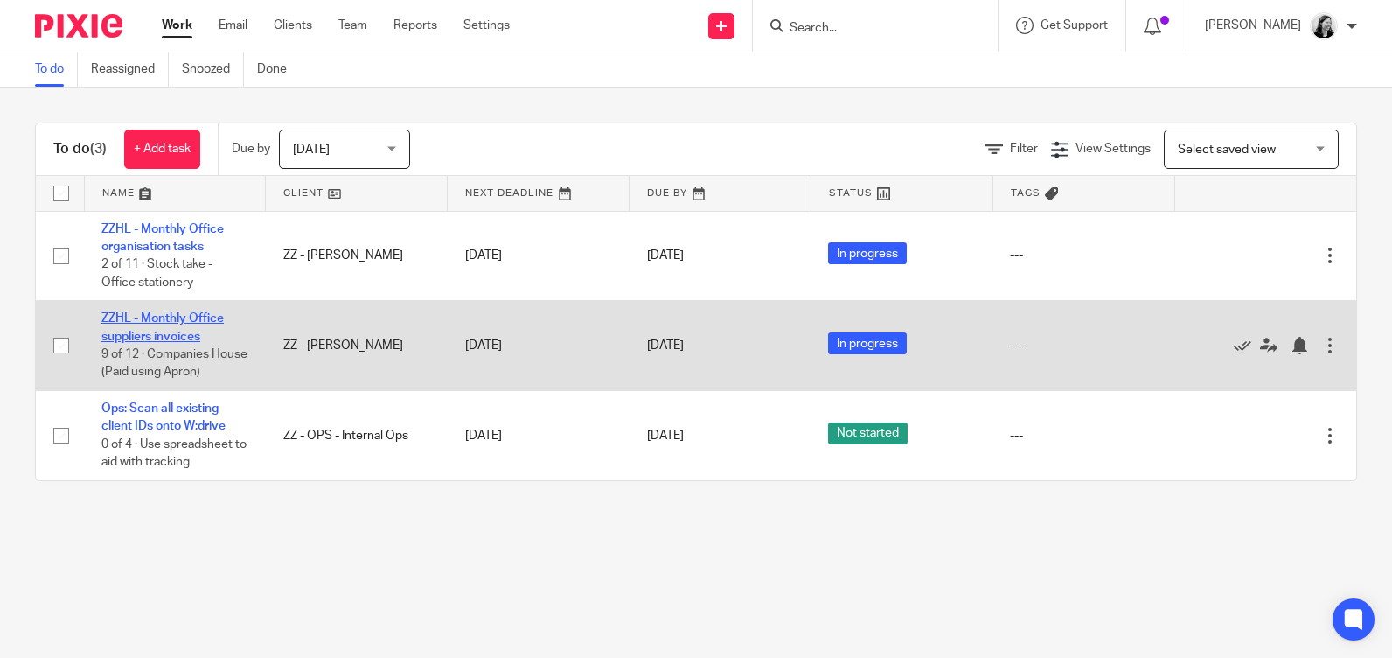
click at [128, 323] on link "ZZHL - Monthly Office suppliers invoices" at bounding box center [162, 327] width 122 height 30
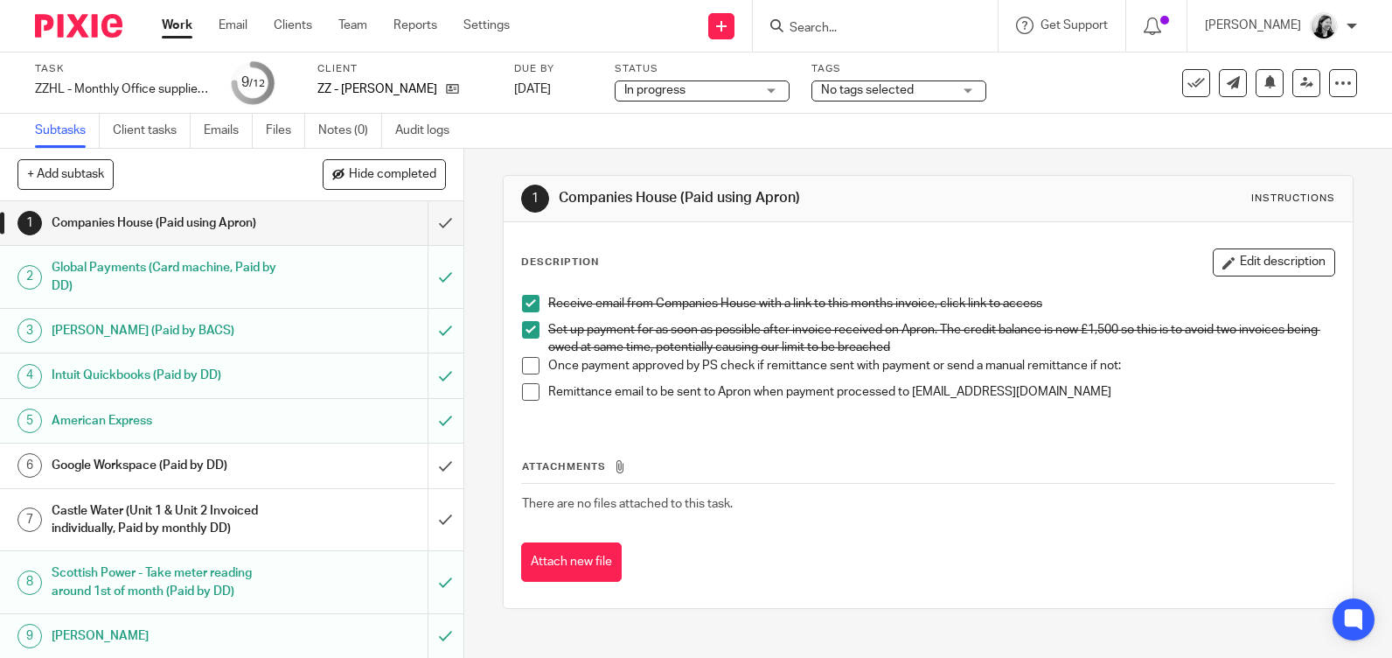
click at [284, 219] on div "Companies House (Paid using Apron)" at bounding box center [231, 223] width 359 height 26
click at [526, 365] on span at bounding box center [530, 365] width 17 height 17
click at [423, 221] on input "submit" at bounding box center [231, 223] width 463 height 44
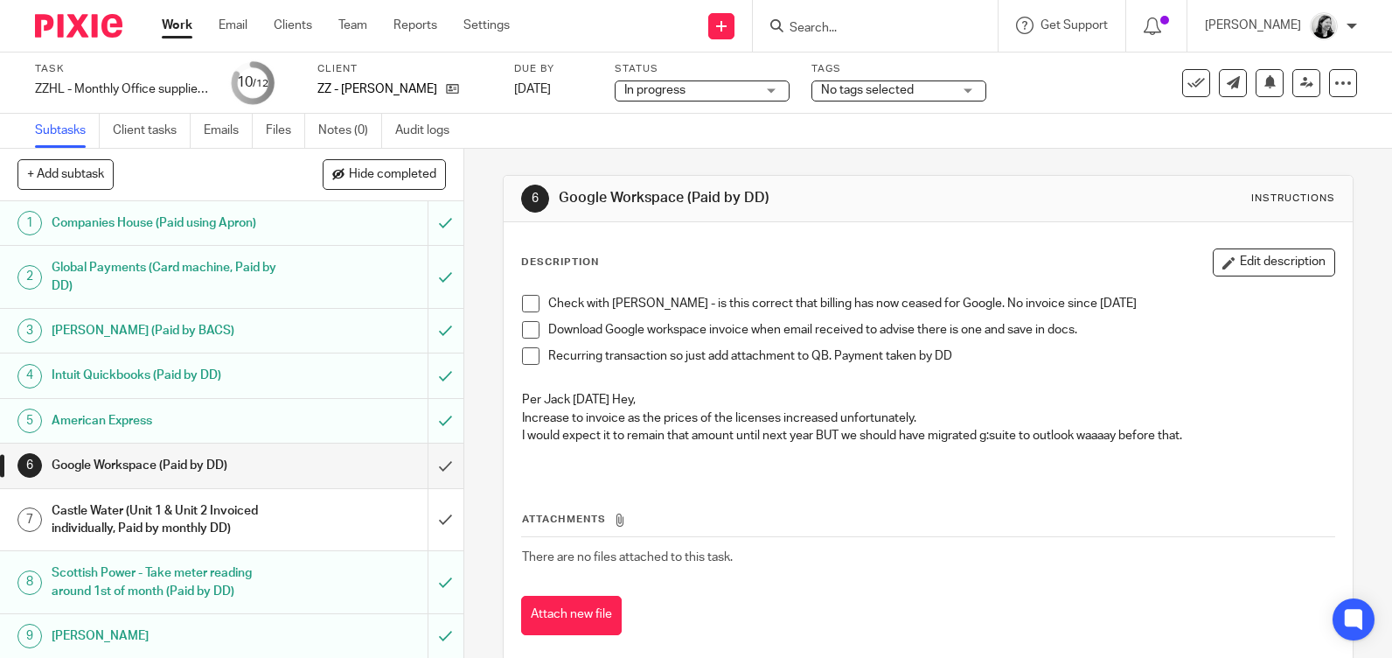
click at [917, 18] on form at bounding box center [881, 26] width 186 height 22
click at [916, 24] on input "Search" at bounding box center [866, 29] width 157 height 16
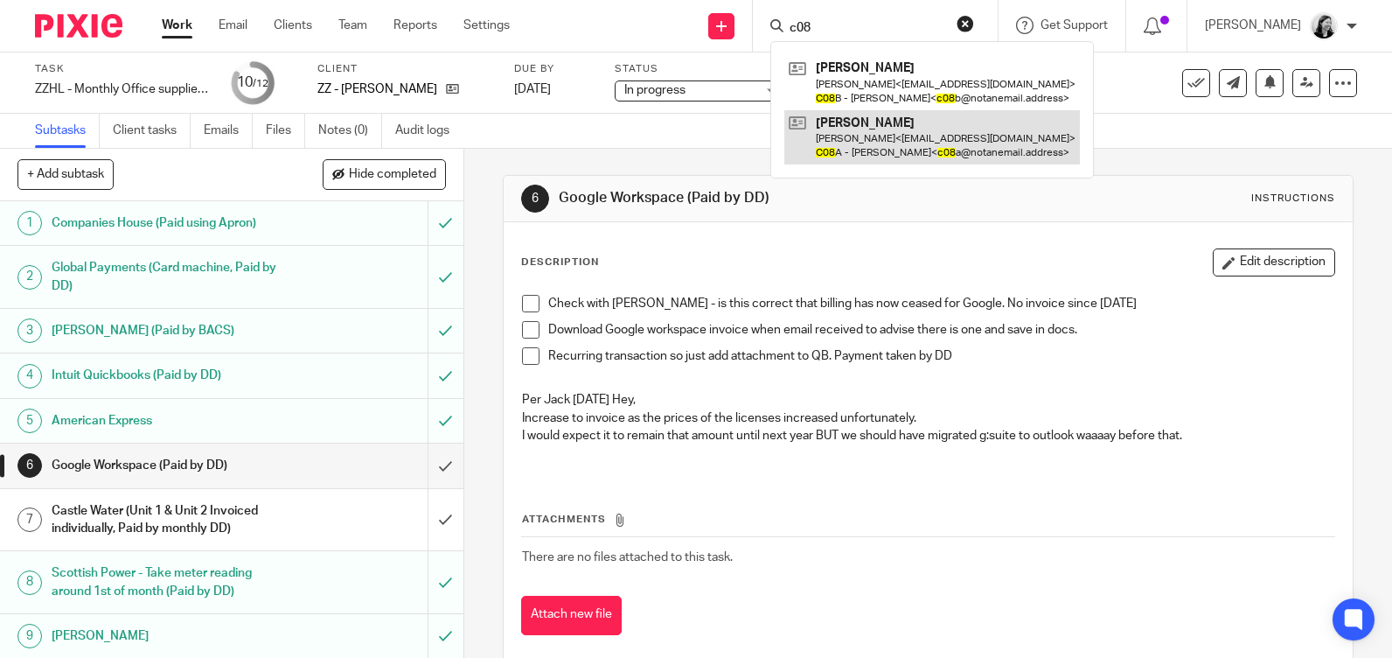
type input "c08"
click at [919, 124] on link at bounding box center [932, 137] width 296 height 54
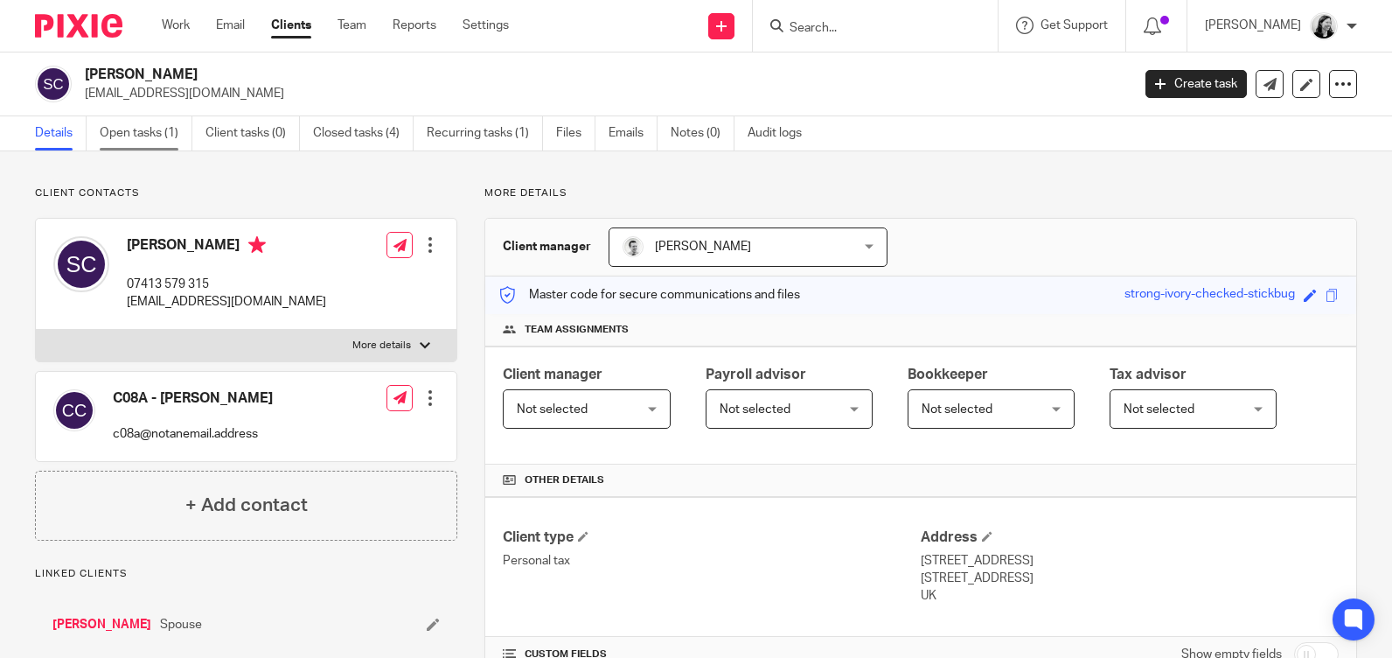
click at [157, 136] on link "Open tasks (1)" at bounding box center [146, 133] width 93 height 34
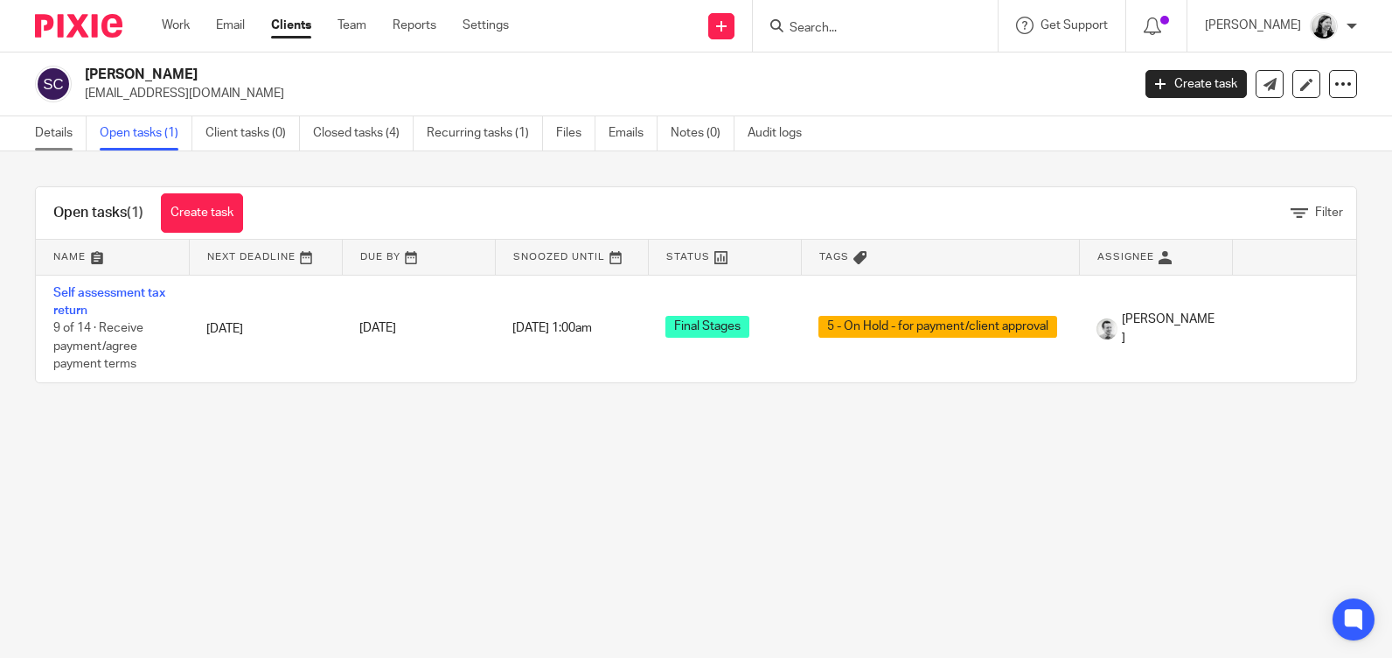
click at [54, 129] on link "Details" at bounding box center [61, 133] width 52 height 34
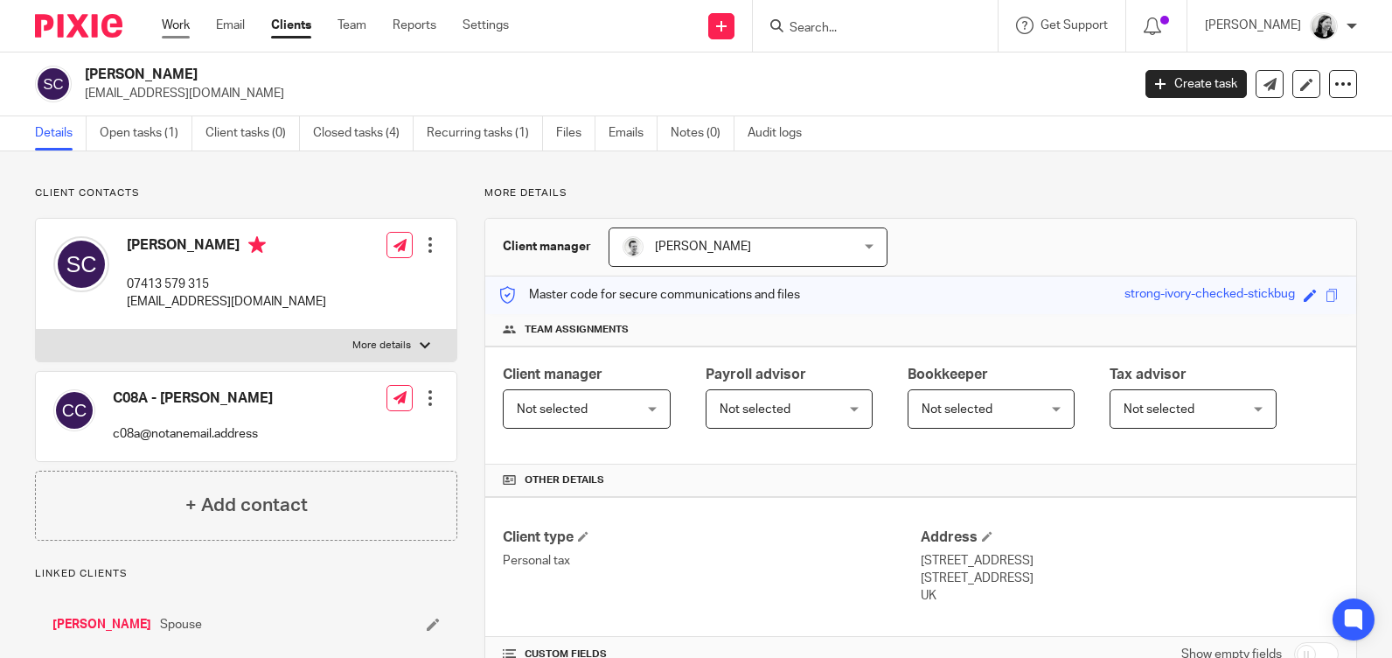
click at [176, 23] on link "Work" at bounding box center [176, 25] width 28 height 17
